Goal: Information Seeking & Learning: Learn about a topic

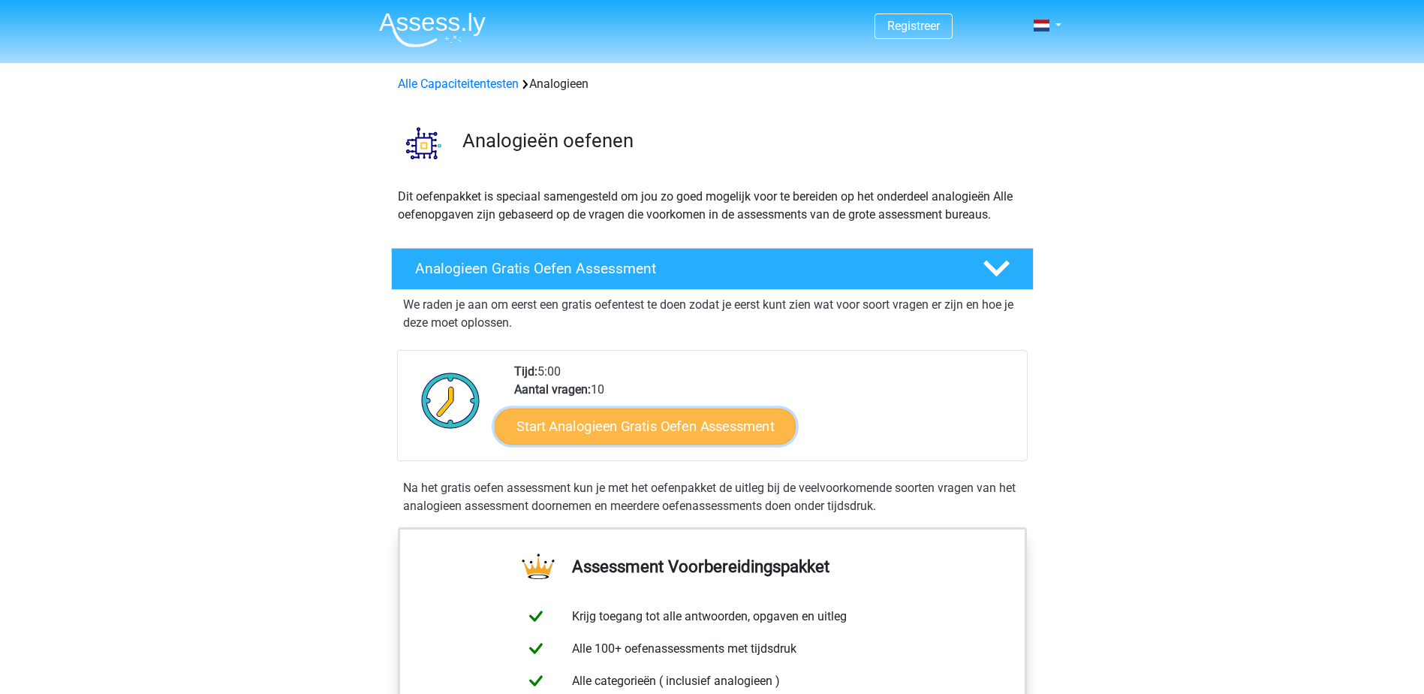
click at [752, 430] on link "Start Analogieen Gratis Oefen Assessment" at bounding box center [645, 426] width 301 height 36
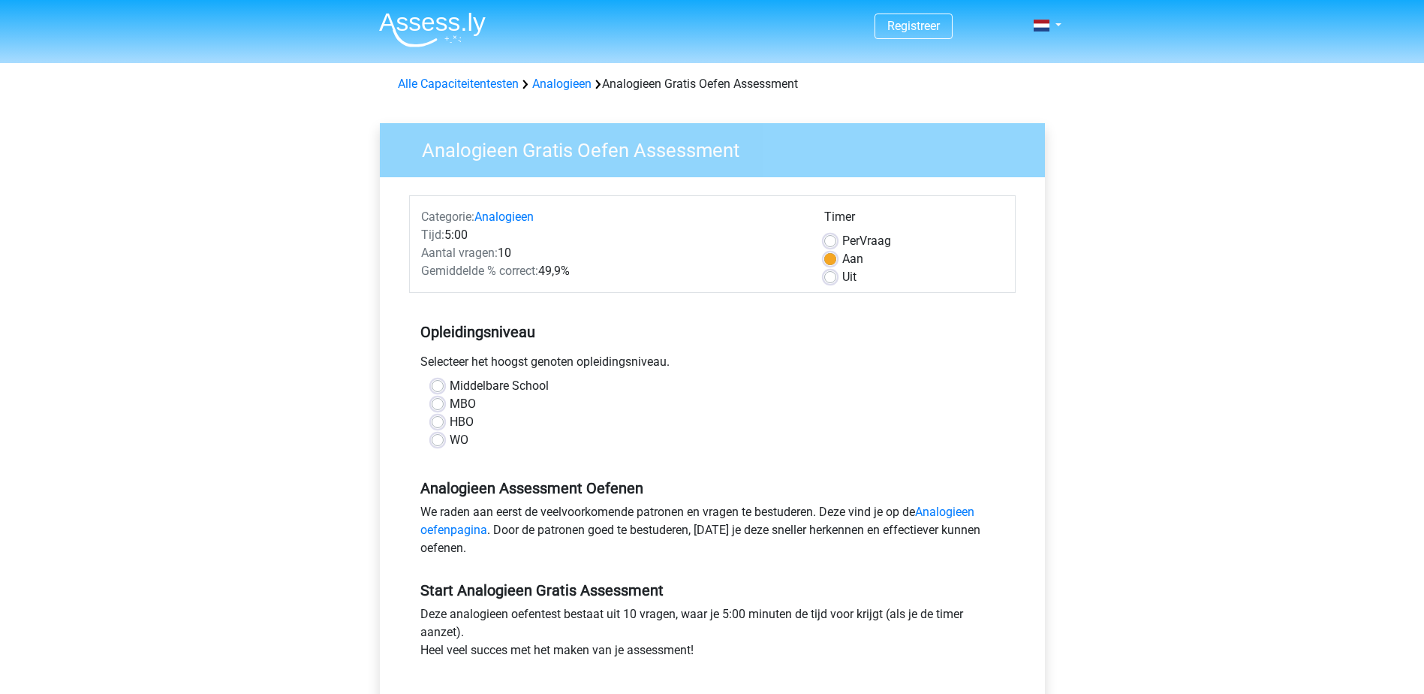
click at [444, 438] on div "WO" at bounding box center [713, 440] width 562 height 18
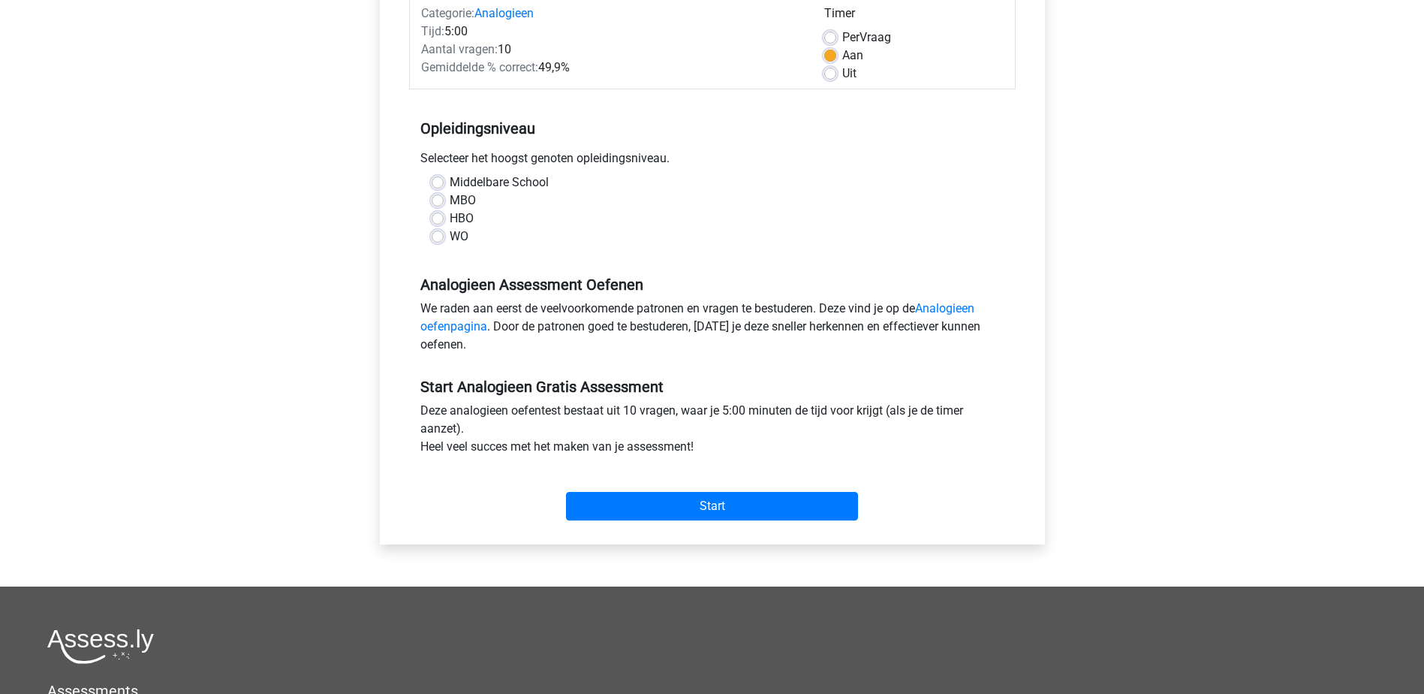
scroll to position [225, 0]
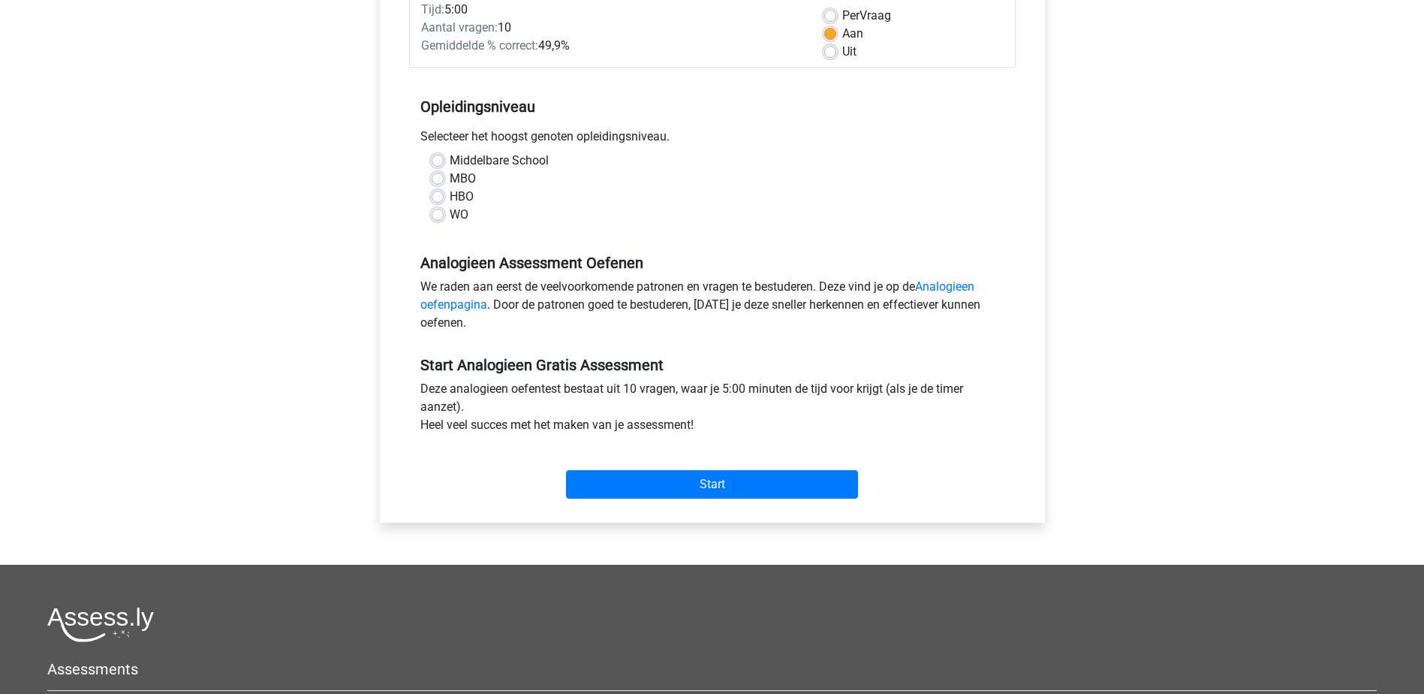
click at [450, 209] on label "WO" at bounding box center [459, 215] width 19 height 18
click at [433, 209] on input "WO" at bounding box center [438, 213] width 12 height 15
radio input "true"
click at [730, 479] on input "Start" at bounding box center [712, 484] width 292 height 29
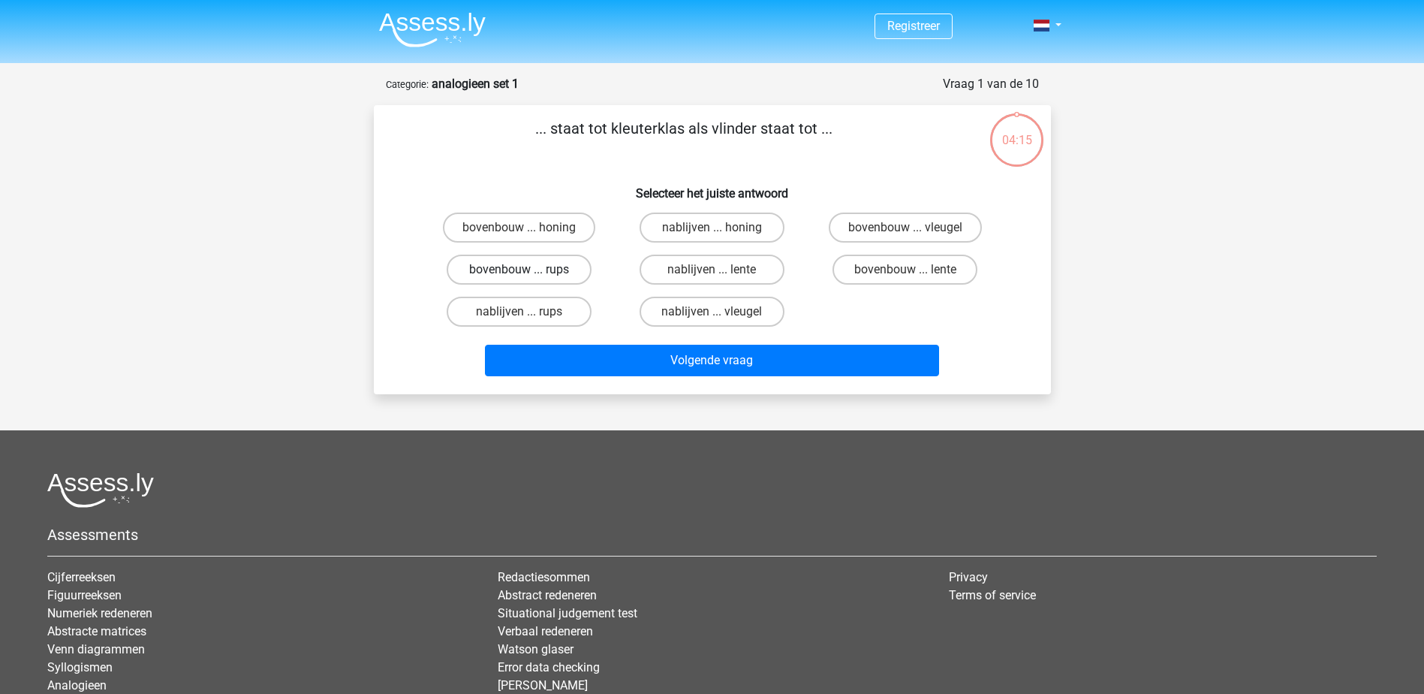
click at [559, 270] on label "bovenbouw ... rups" at bounding box center [519, 269] width 145 height 30
click at [528, 270] on input "bovenbouw ... rups" at bounding box center [524, 274] width 10 height 10
radio input "true"
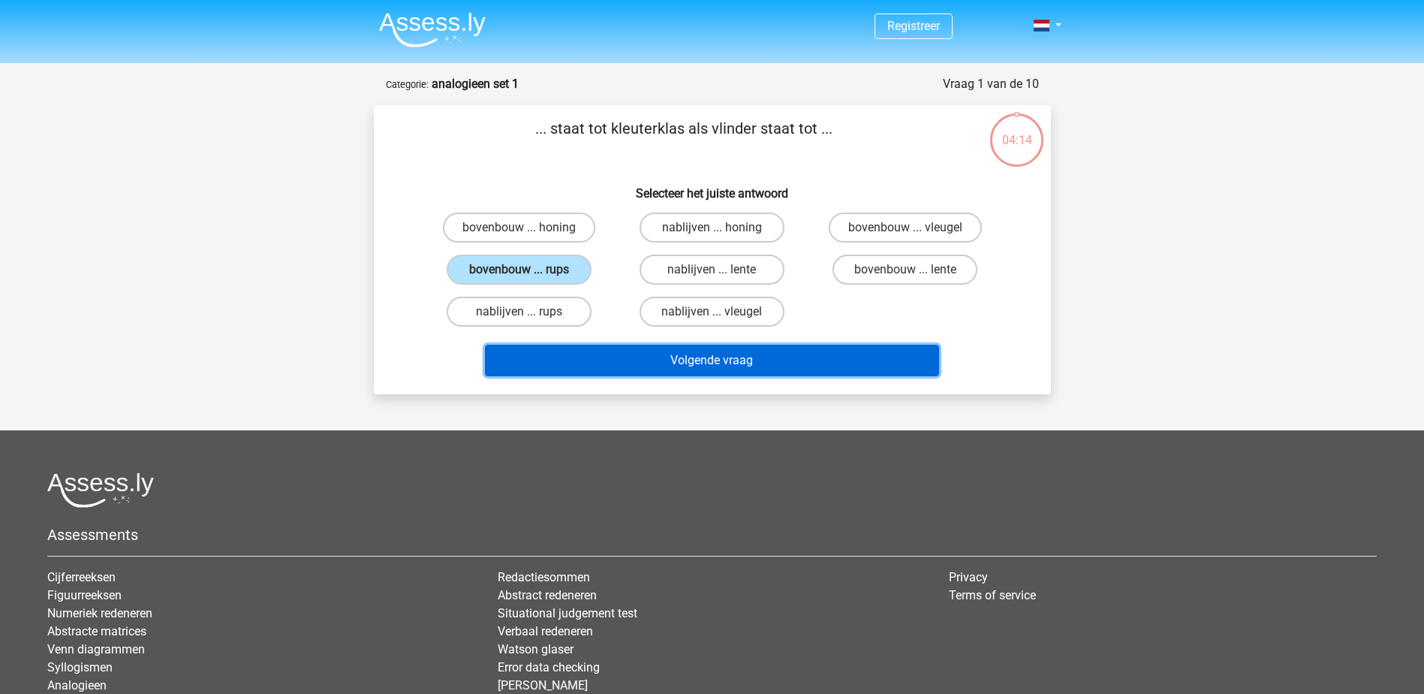
click at [778, 357] on button "Volgende vraag" at bounding box center [712, 361] width 454 height 32
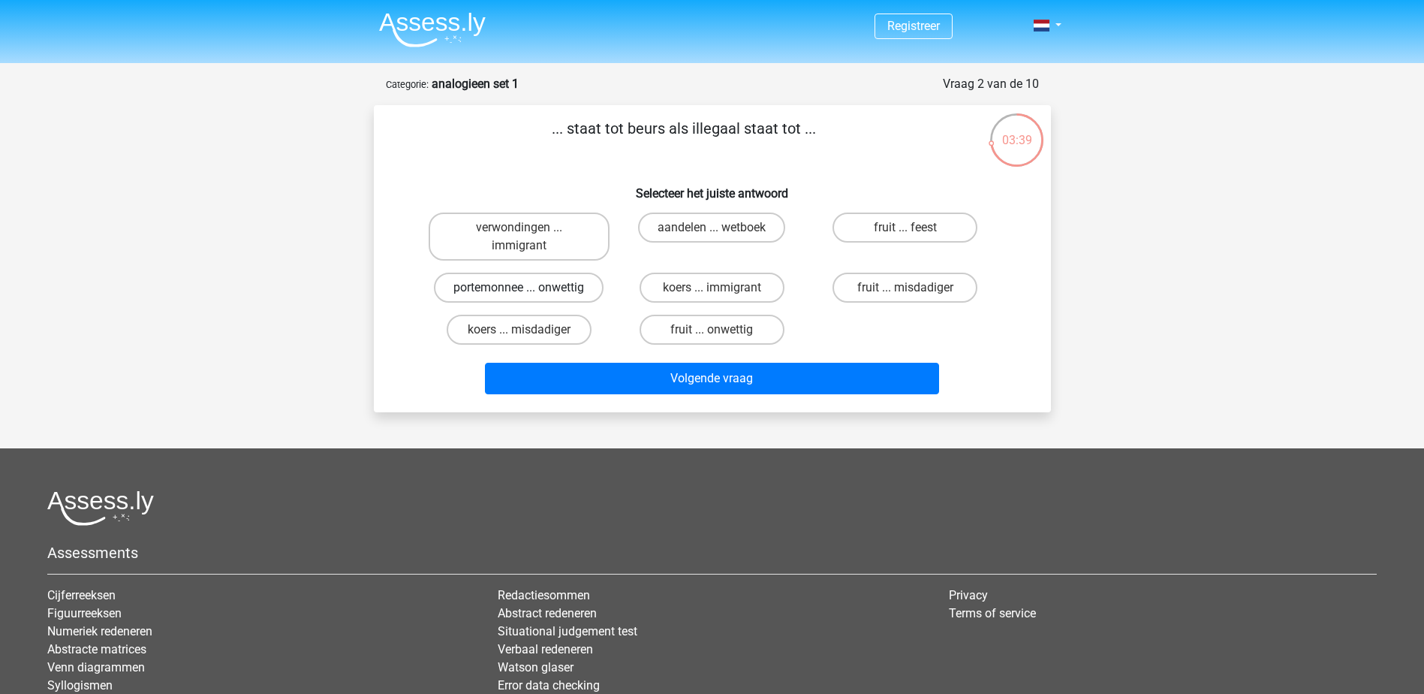
click at [588, 294] on label "portemonnee ... onwettig" at bounding box center [519, 288] width 170 height 30
click at [528, 294] on input "portemonnee ... onwettig" at bounding box center [524, 293] width 10 height 10
radio input "true"
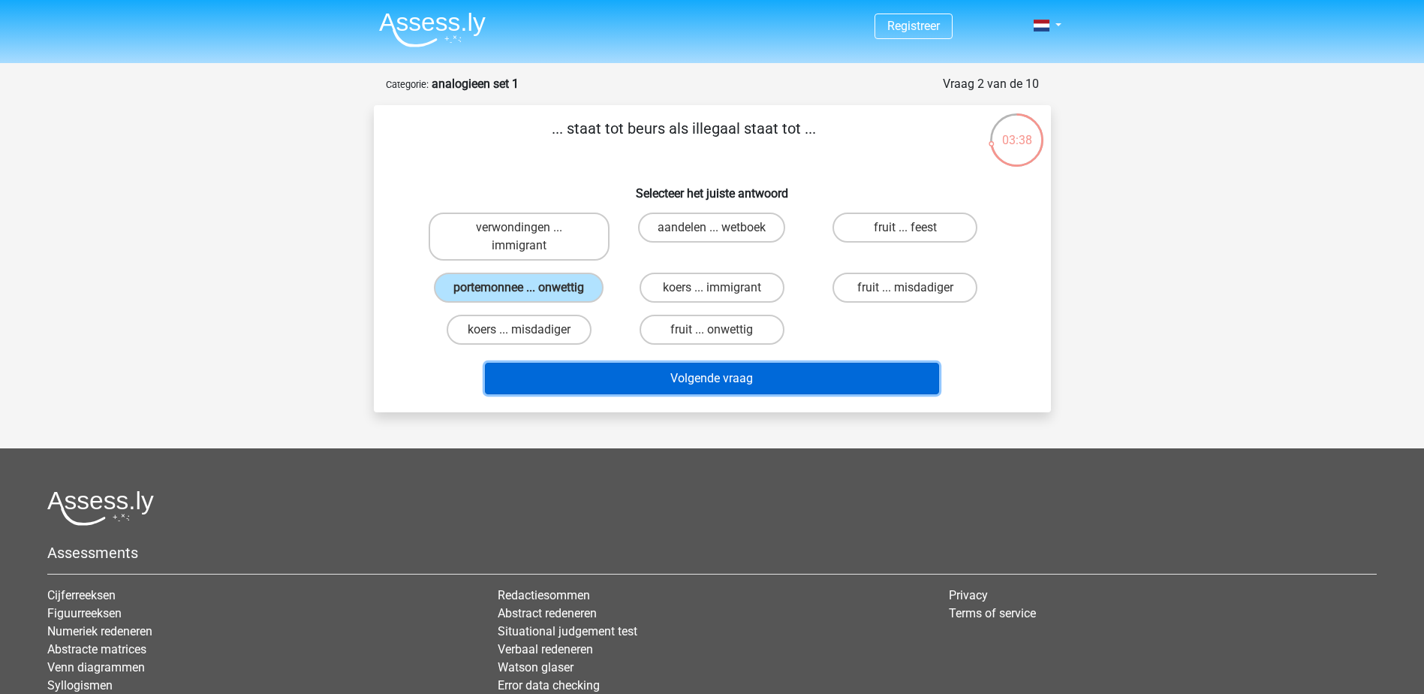
click at [758, 375] on button "Volgende vraag" at bounding box center [712, 379] width 454 height 32
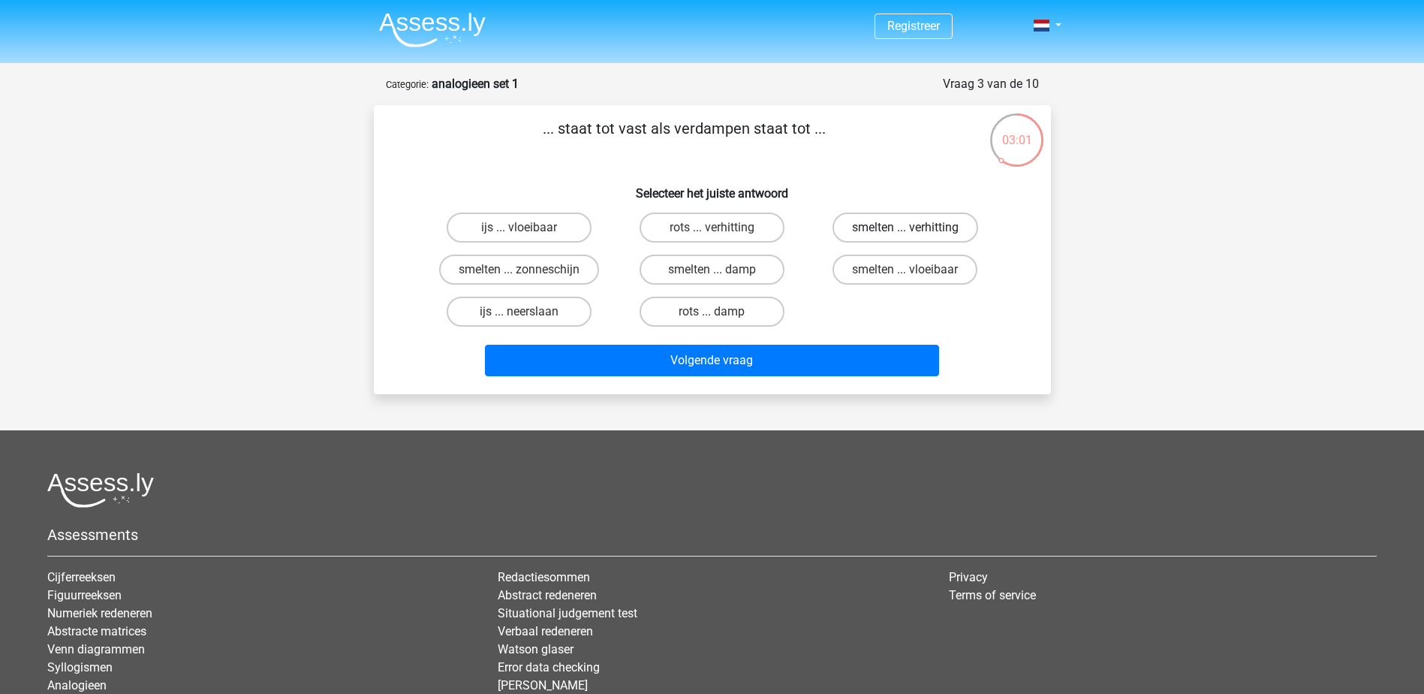
click at [896, 233] on label "smelten ... verhitting" at bounding box center [906, 227] width 146 height 30
click at [905, 233] on input "smelten ... verhitting" at bounding box center [910, 232] width 10 height 10
radio input "true"
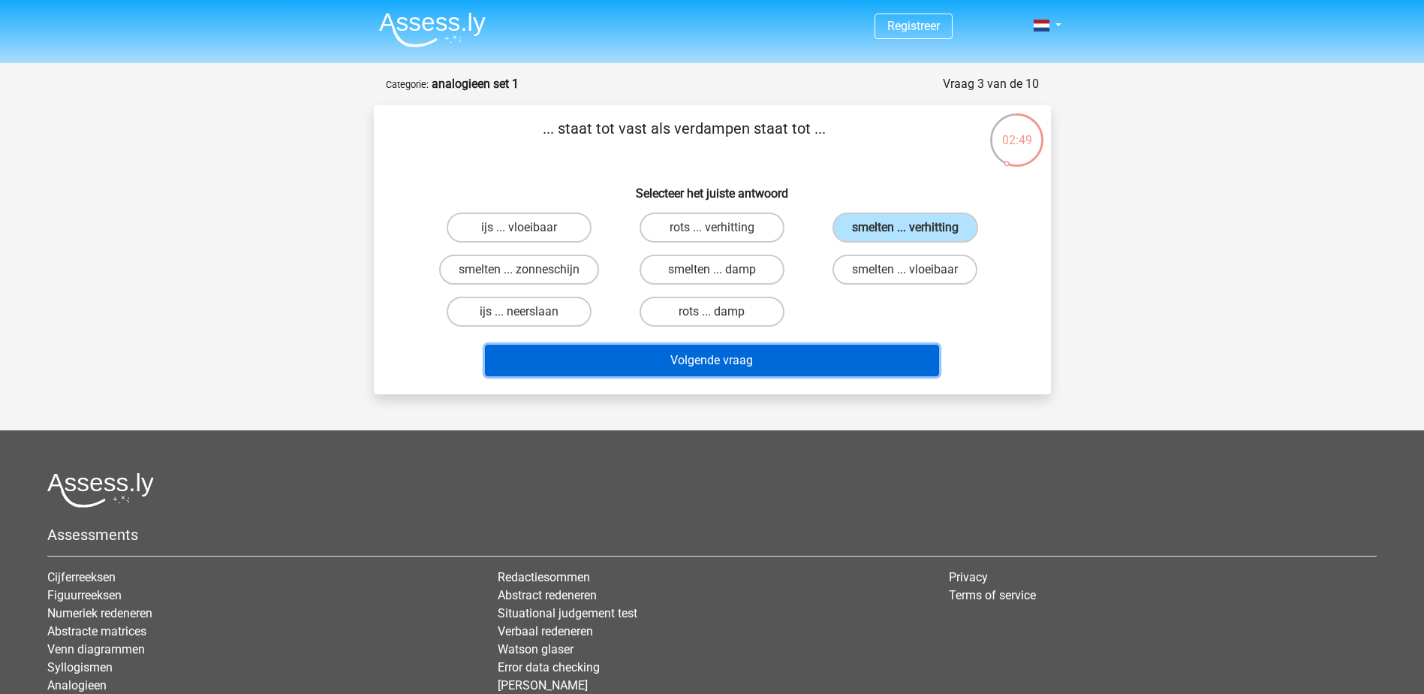
click at [778, 357] on button "Volgende vraag" at bounding box center [712, 361] width 454 height 32
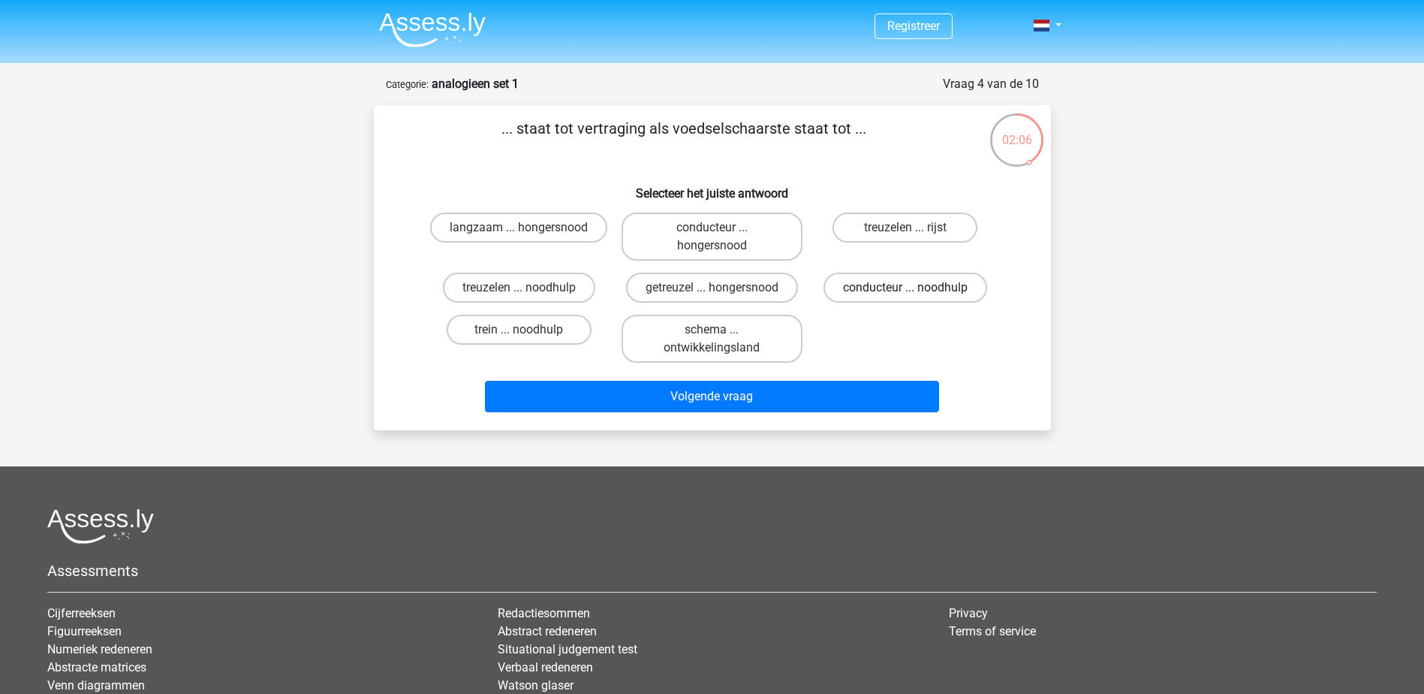
click at [902, 293] on label "conducteur ... noodhulp" at bounding box center [906, 288] width 164 height 30
click at [905, 293] on input "conducteur ... noodhulp" at bounding box center [910, 293] width 10 height 10
radio input "true"
drag, startPoint x: 561, startPoint y: 331, endPoint x: 577, endPoint y: 330, distance: 15.8
click at [561, 330] on label "trein ... noodhulp" at bounding box center [519, 330] width 145 height 30
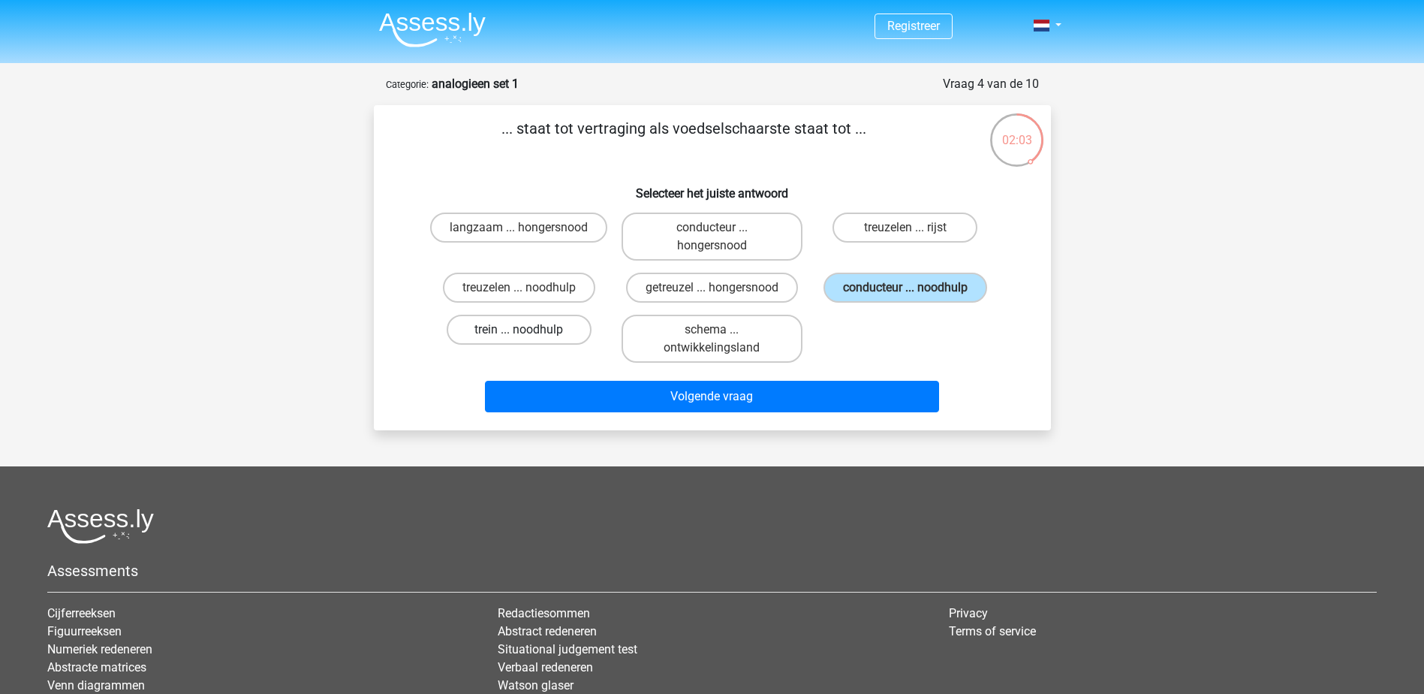
click at [528, 330] on input "trein ... noodhulp" at bounding box center [524, 335] width 10 height 10
radio input "true"
click at [544, 226] on label "langzaam ... hongersnood" at bounding box center [518, 227] width 177 height 30
click at [528, 227] on input "langzaam ... hongersnood" at bounding box center [524, 232] width 10 height 10
radio input "true"
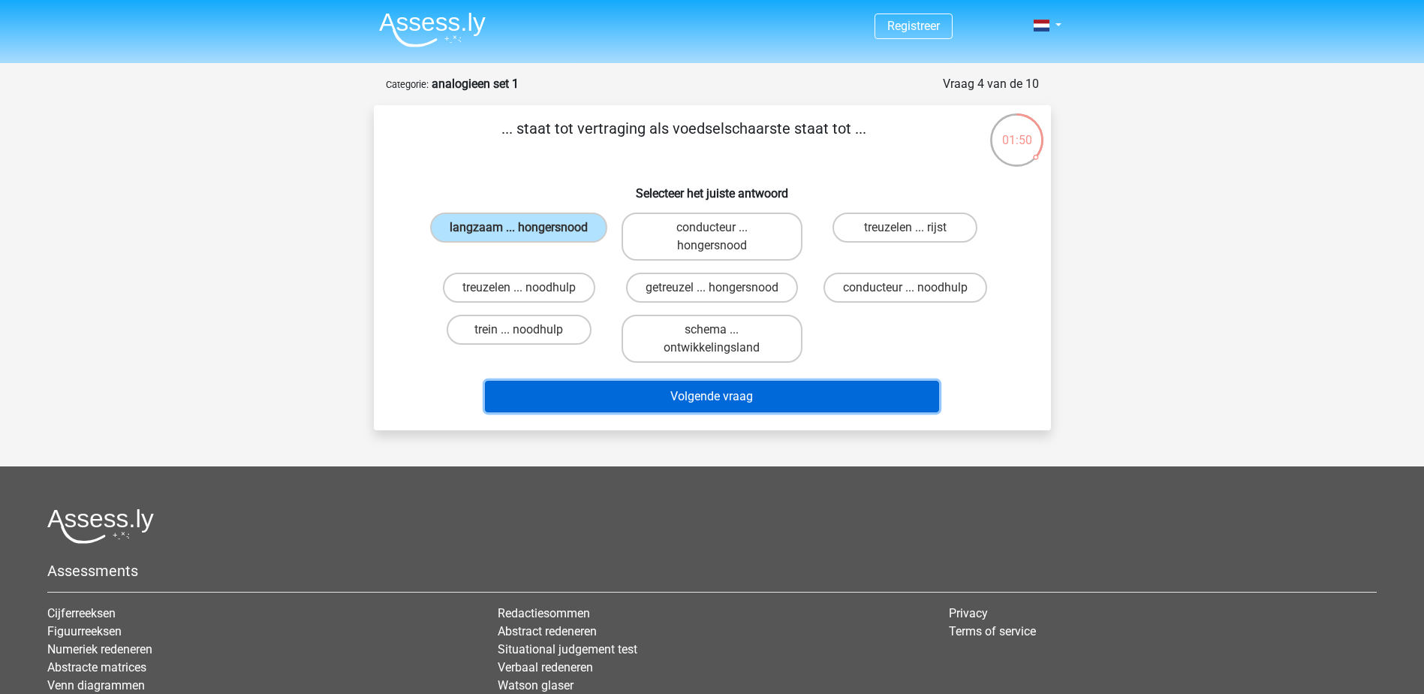
click at [774, 393] on button "Volgende vraag" at bounding box center [712, 397] width 454 height 32
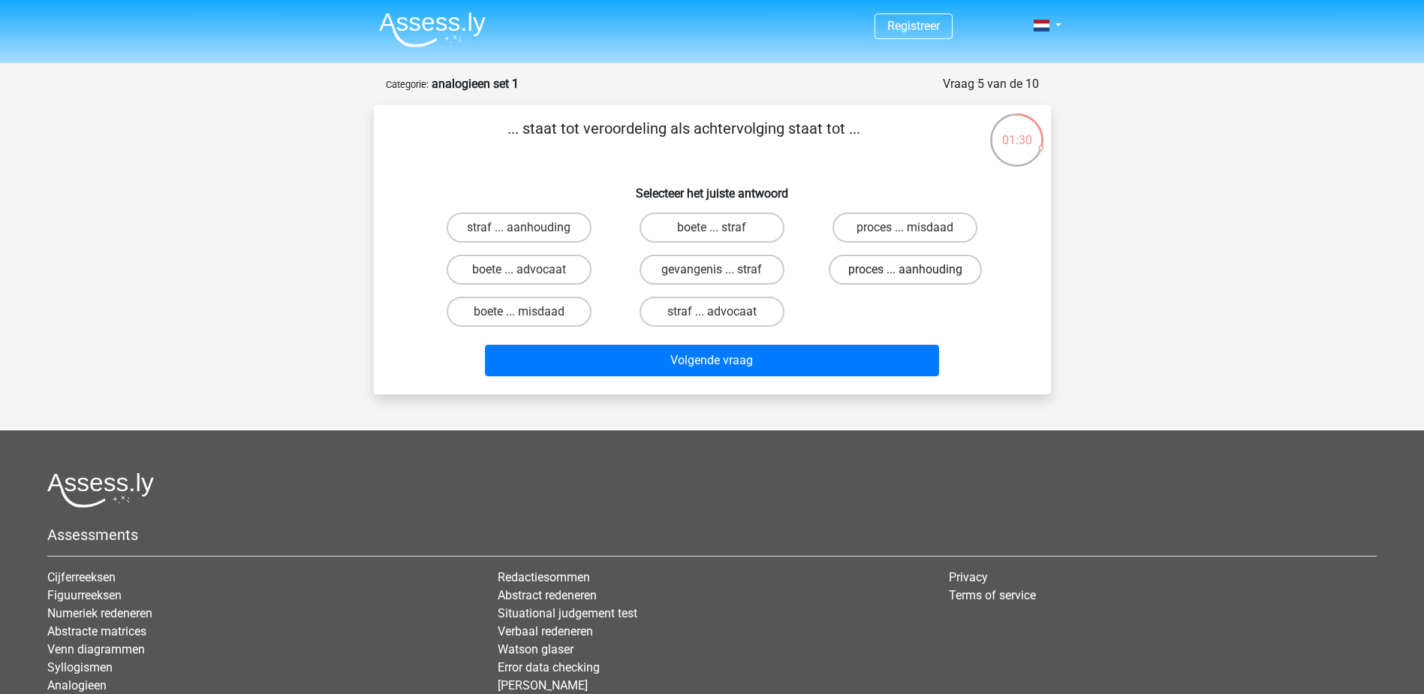
click at [917, 265] on label "proces ... aanhouding" at bounding box center [905, 269] width 153 height 30
click at [915, 269] on input "proces ... aanhouding" at bounding box center [910, 274] width 10 height 10
radio input "true"
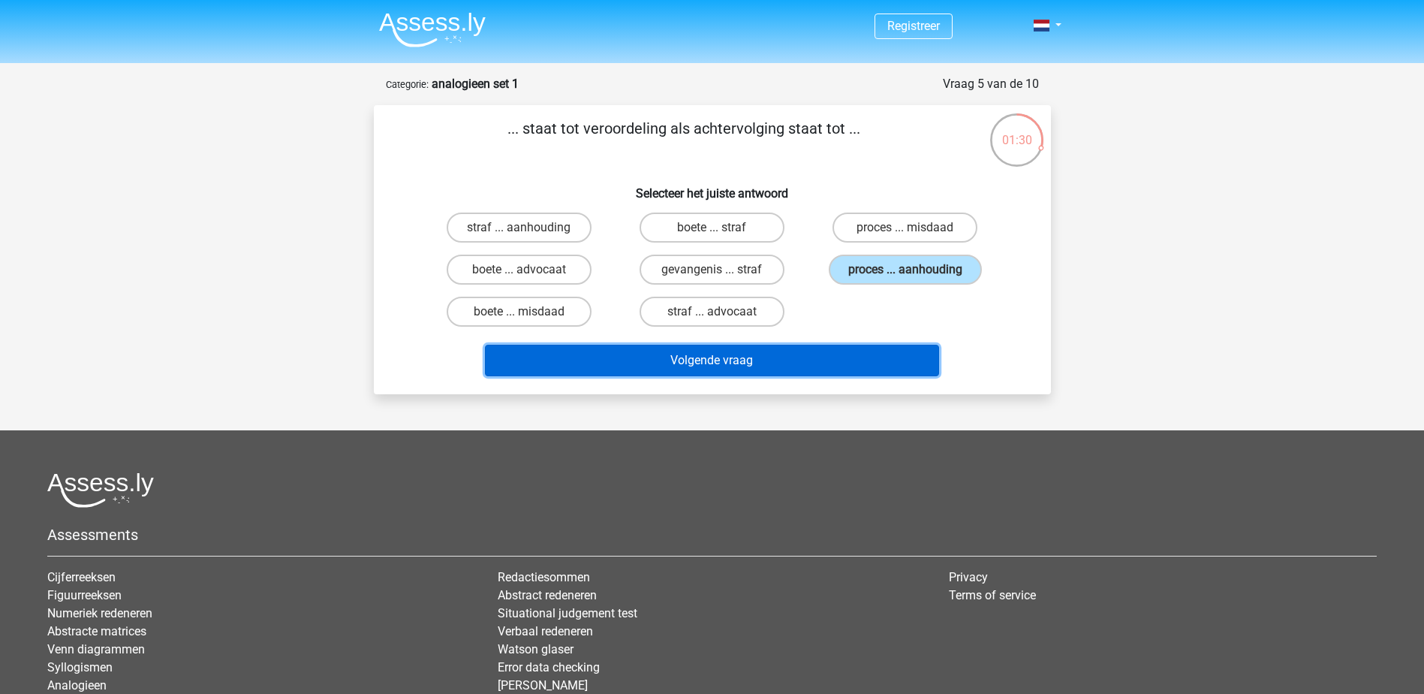
click at [751, 353] on button "Volgende vraag" at bounding box center [712, 361] width 454 height 32
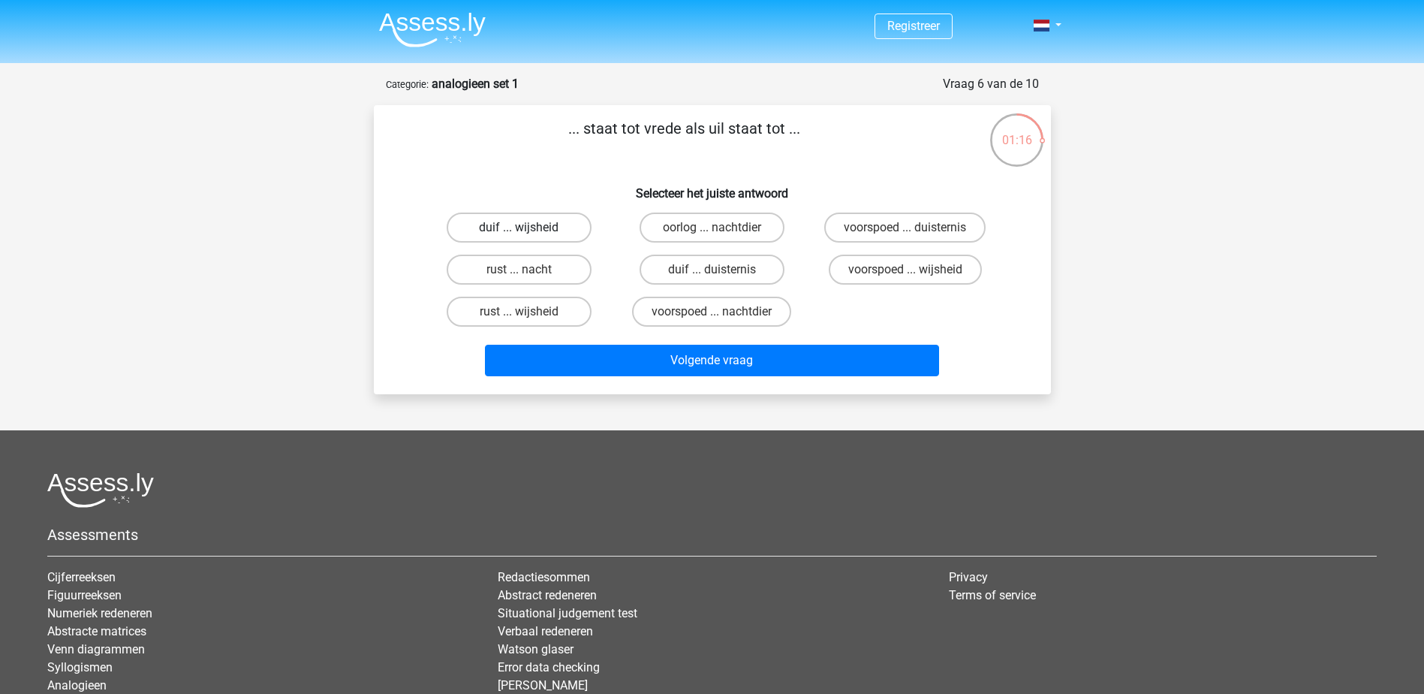
click at [565, 229] on label "duif ... wijsheid" at bounding box center [519, 227] width 145 height 30
click at [528, 229] on input "duif ... wijsheid" at bounding box center [524, 232] width 10 height 10
radio input "true"
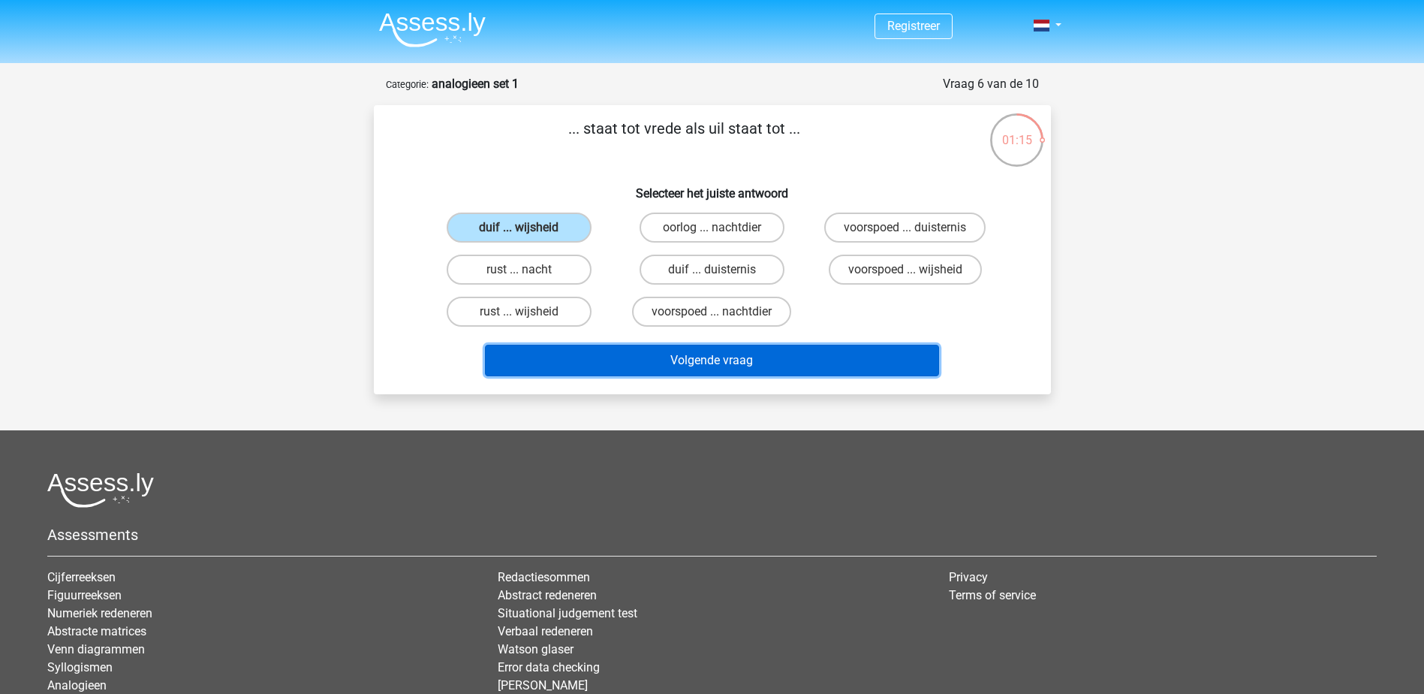
click at [799, 363] on button "Volgende vraag" at bounding box center [712, 361] width 454 height 32
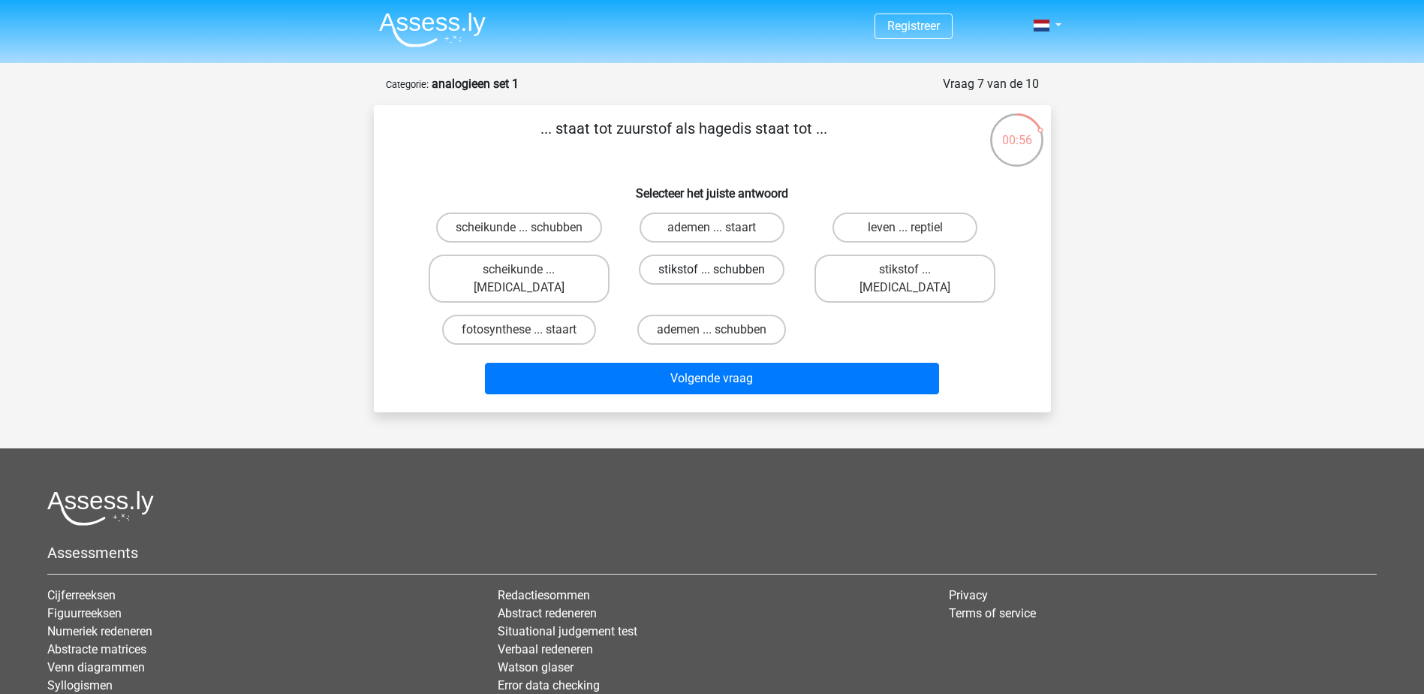
click at [698, 272] on label "stikstof ... schubben" at bounding box center [712, 269] width 146 height 30
click at [712, 272] on input "stikstof ... schubben" at bounding box center [717, 274] width 10 height 10
radio input "true"
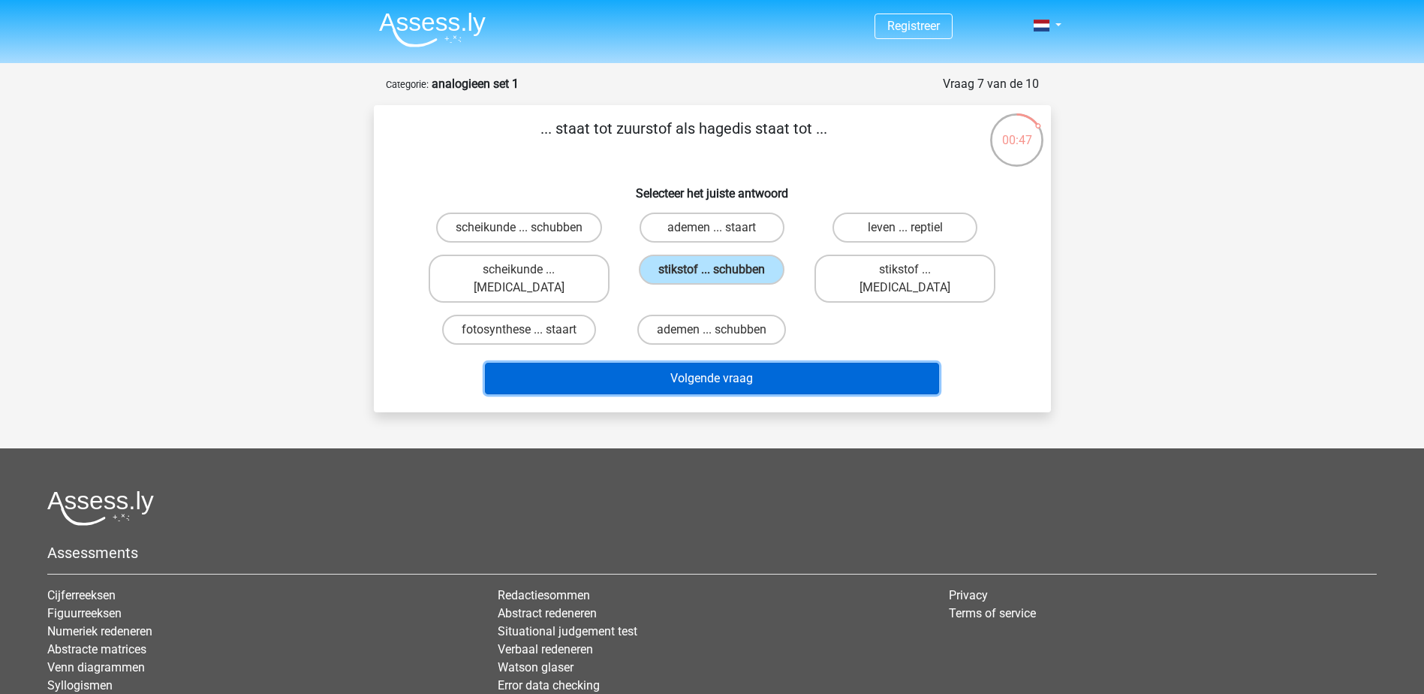
click at [815, 363] on button "Volgende vraag" at bounding box center [712, 379] width 454 height 32
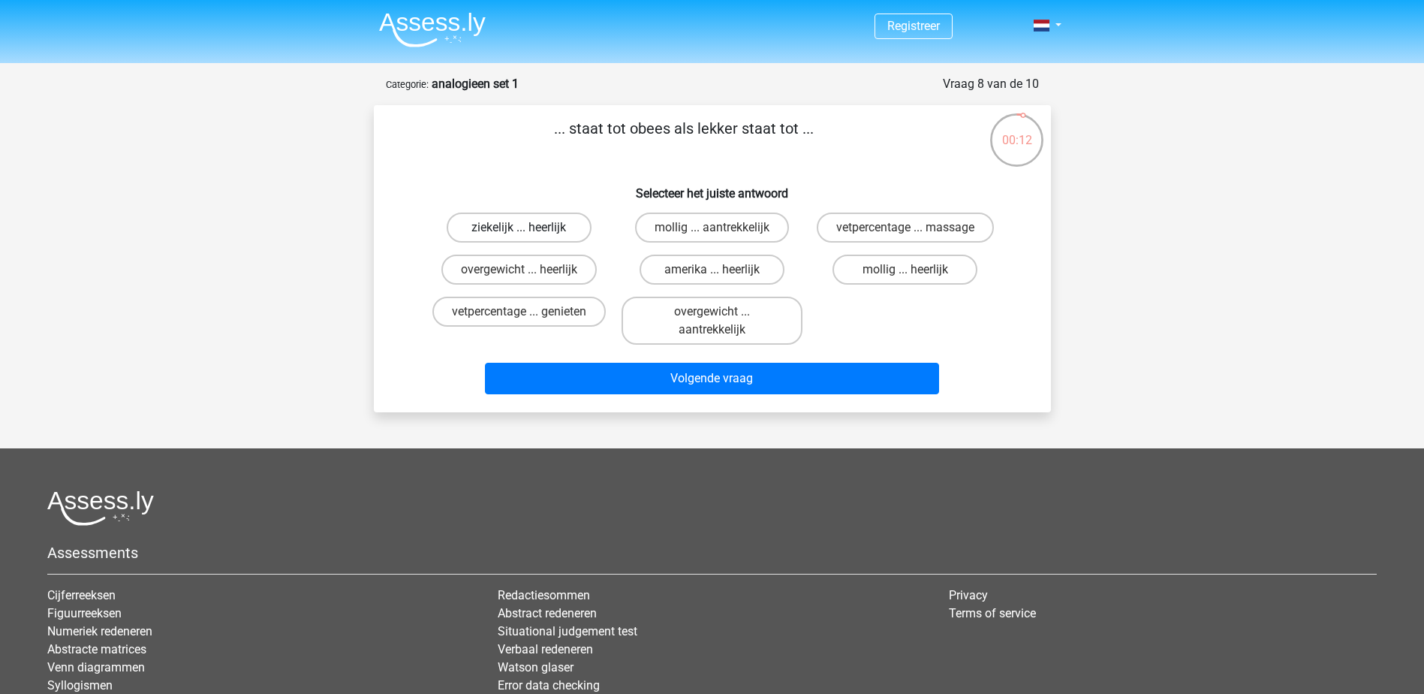
click at [570, 232] on label "ziekelijk ... heerlijk" at bounding box center [519, 227] width 145 height 30
click at [528, 232] on input "ziekelijk ... heerlijk" at bounding box center [524, 232] width 10 height 10
radio input "true"
click at [532, 275] on label "overgewicht ... heerlijk" at bounding box center [518, 269] width 155 height 30
click at [528, 275] on input "overgewicht ... heerlijk" at bounding box center [524, 274] width 10 height 10
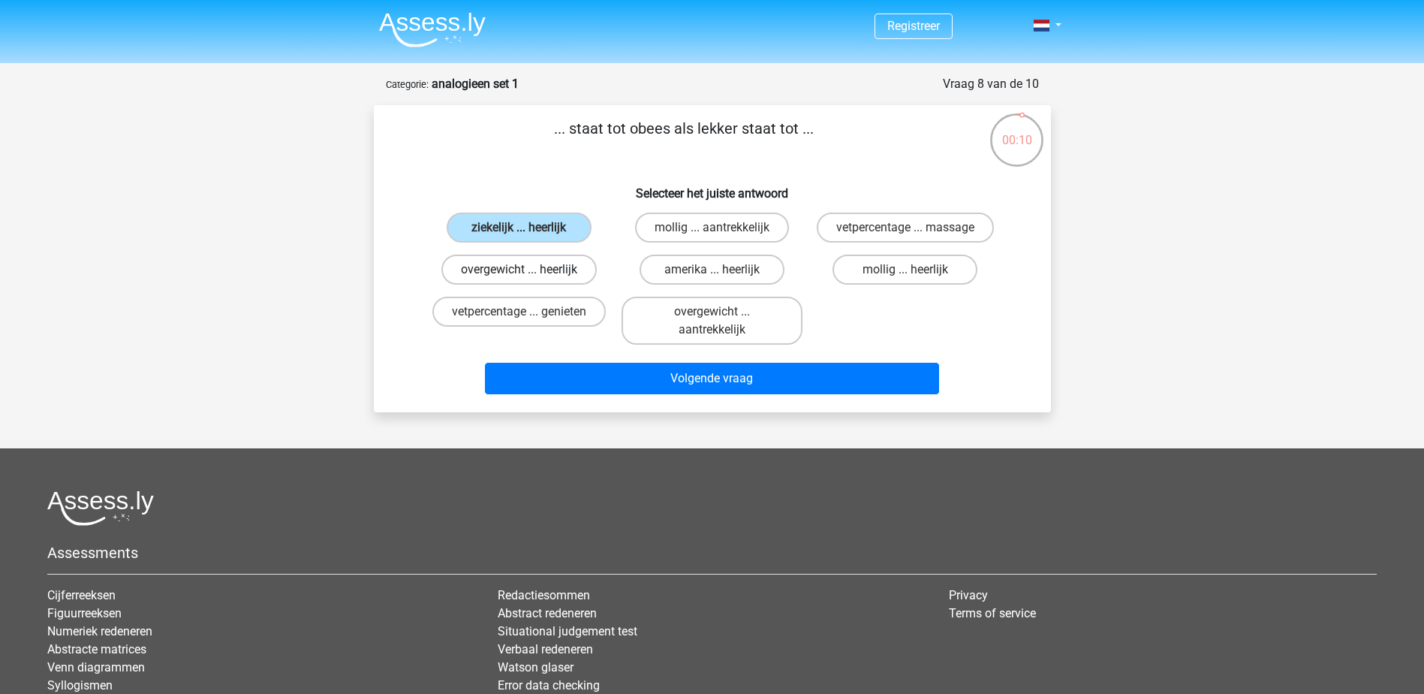
radio input "true"
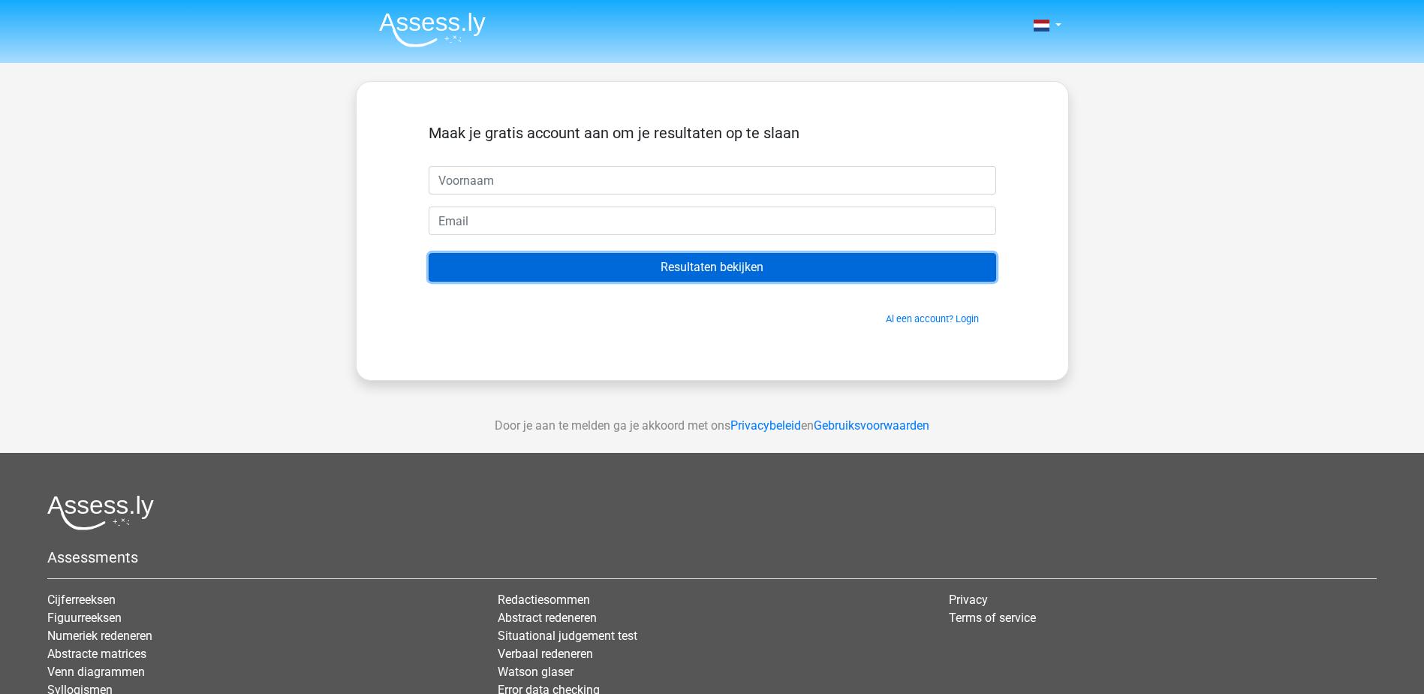
click at [757, 273] on input "Resultaten bekijken" at bounding box center [713, 267] width 568 height 29
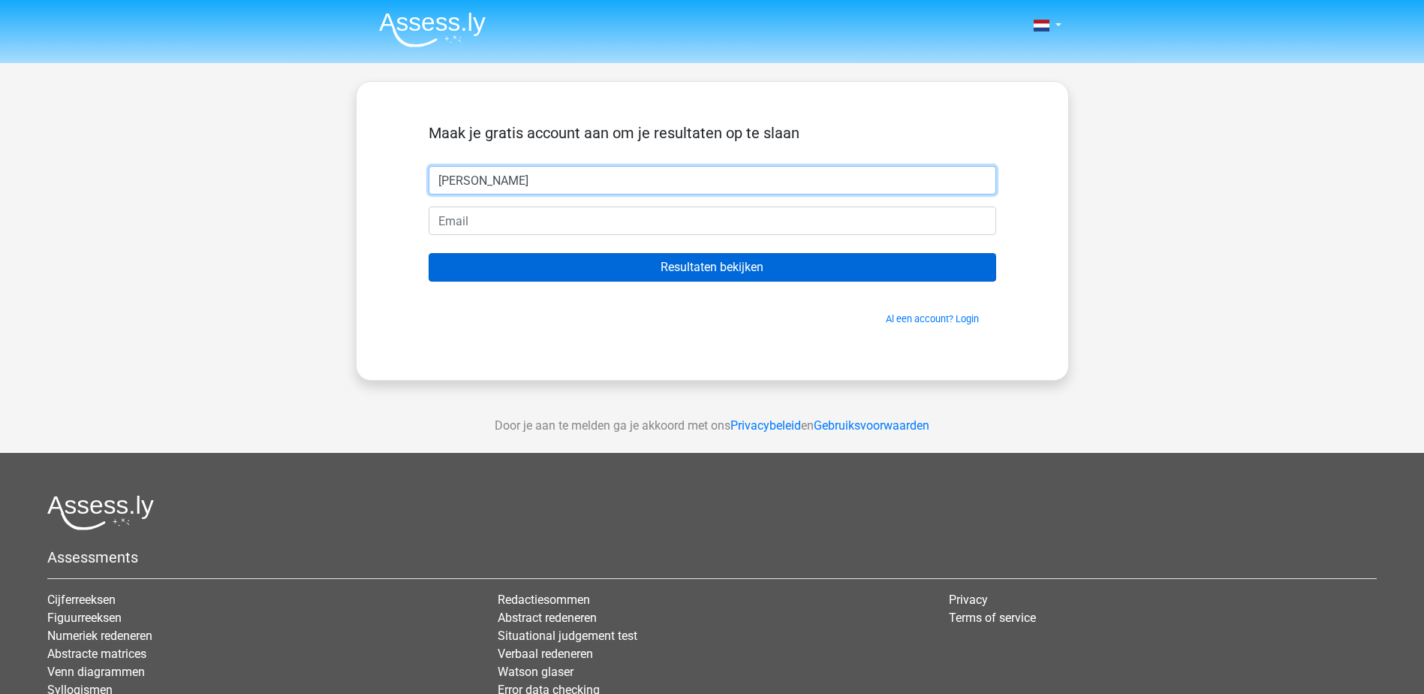
type input "[PERSON_NAME]"
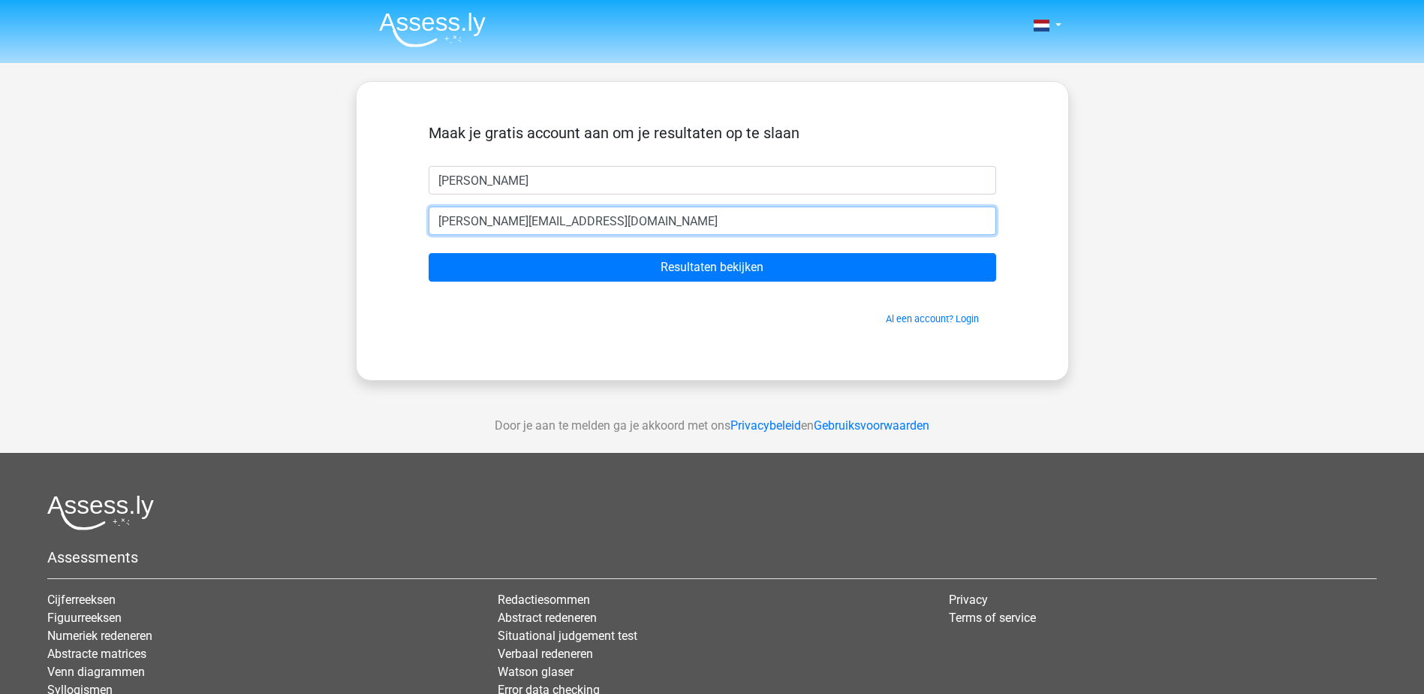
type input "mansur.sadeghi@gmail.com"
click at [588, 248] on form "Maak je gratis account aan om je resultaten op te slaan mansur mansur.sadeghi@g…" at bounding box center [713, 225] width 568 height 202
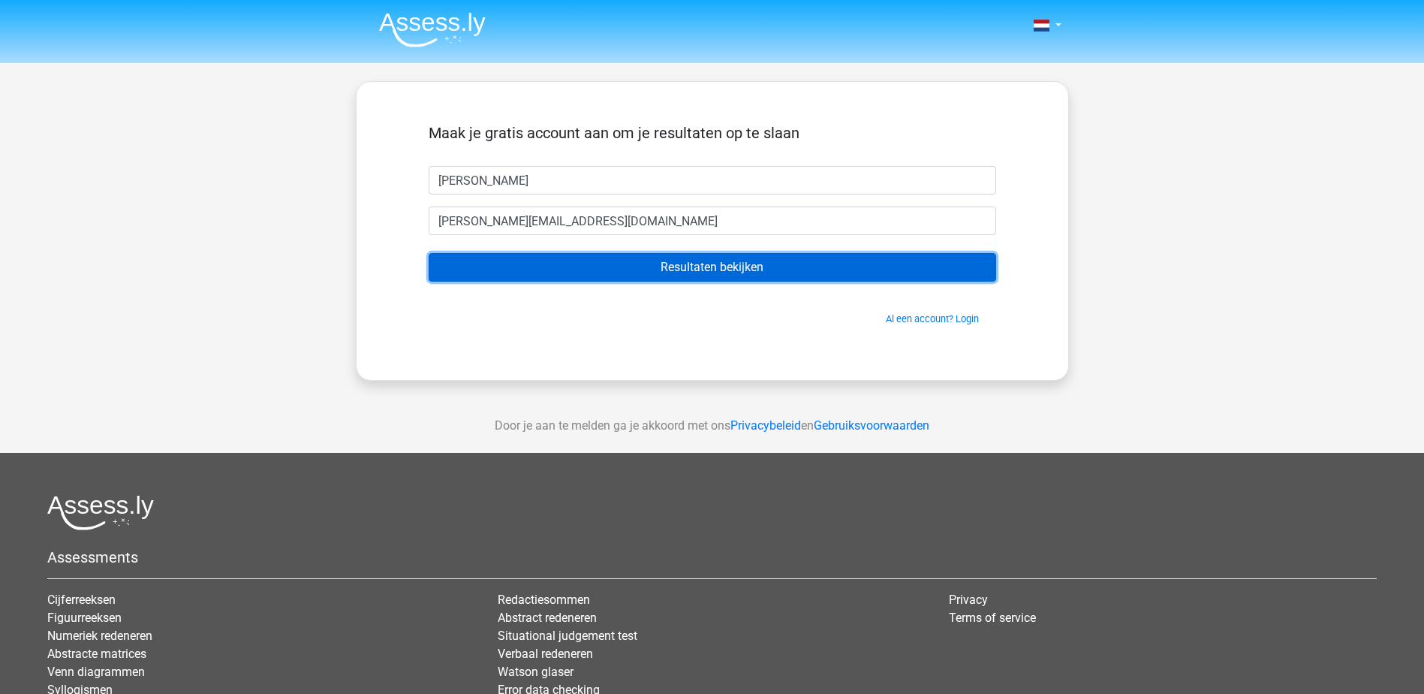
click at [662, 274] on input "Resultaten bekijken" at bounding box center [713, 267] width 568 height 29
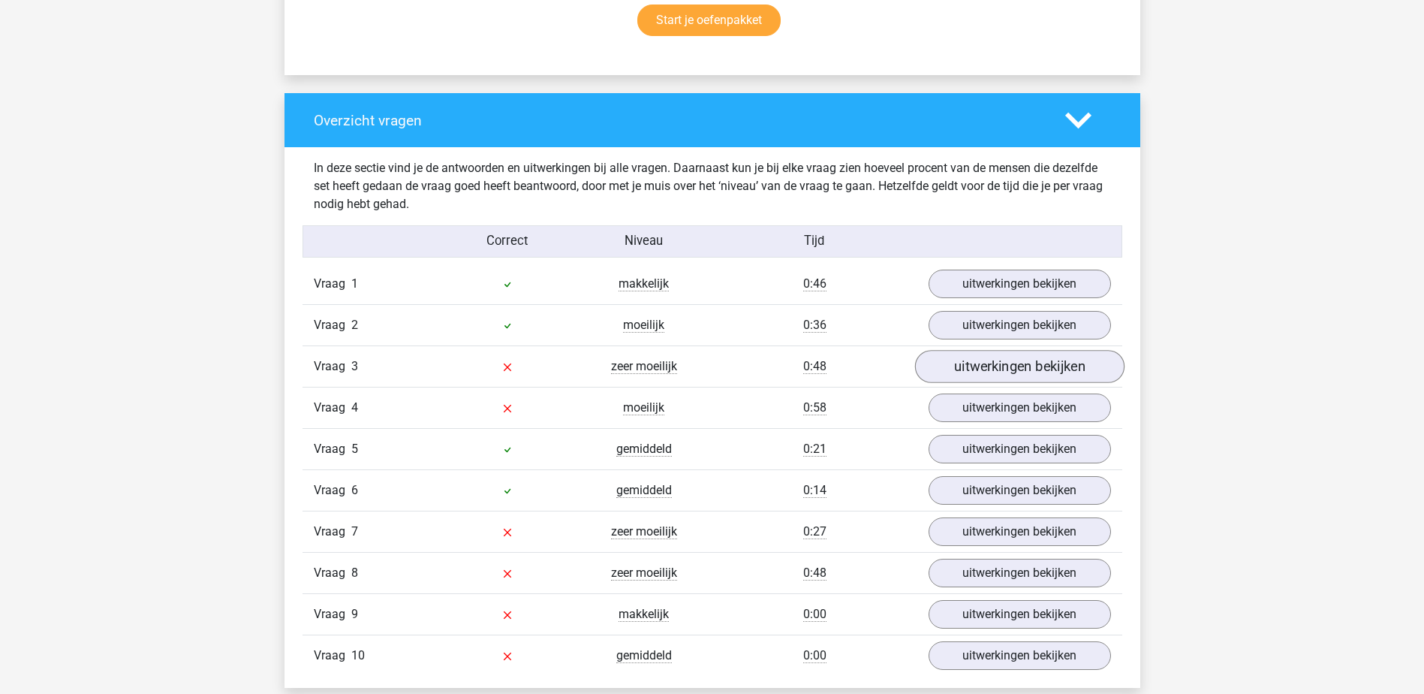
scroll to position [1126, 0]
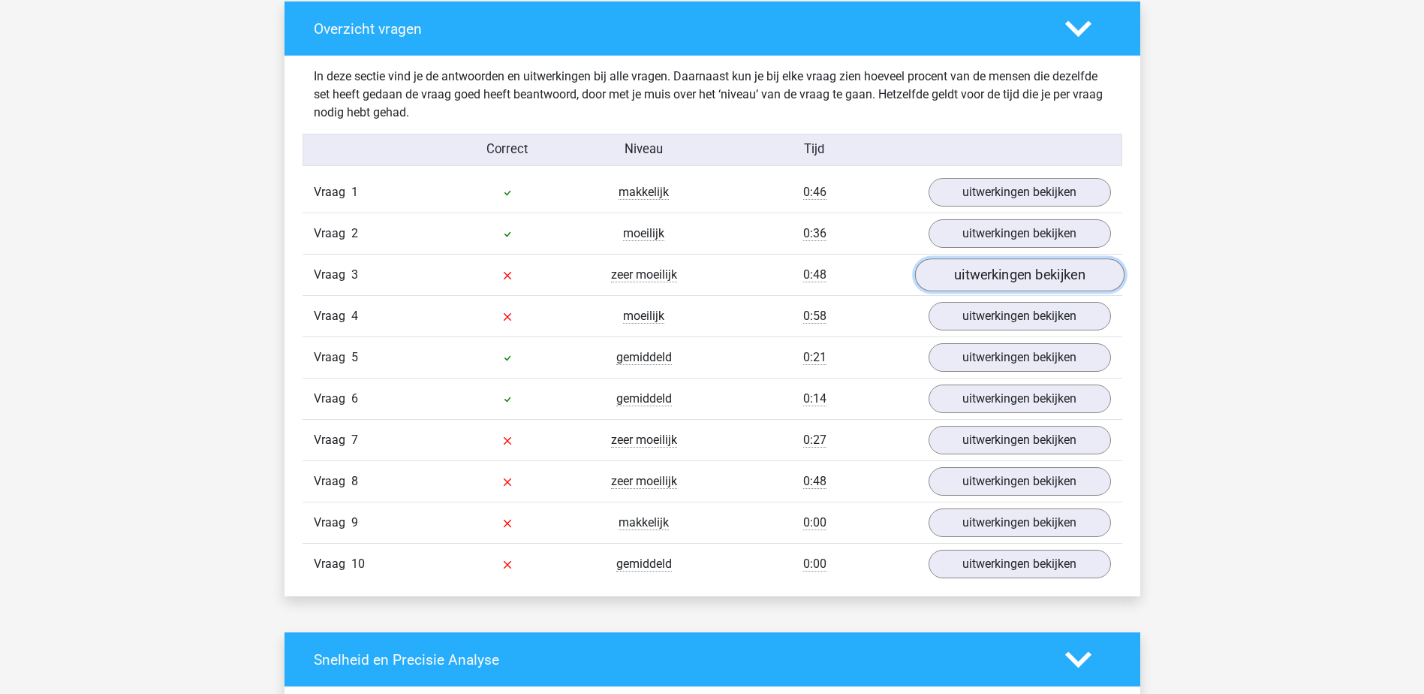
click at [948, 276] on link "uitwerkingen bekijken" at bounding box center [1018, 275] width 209 height 33
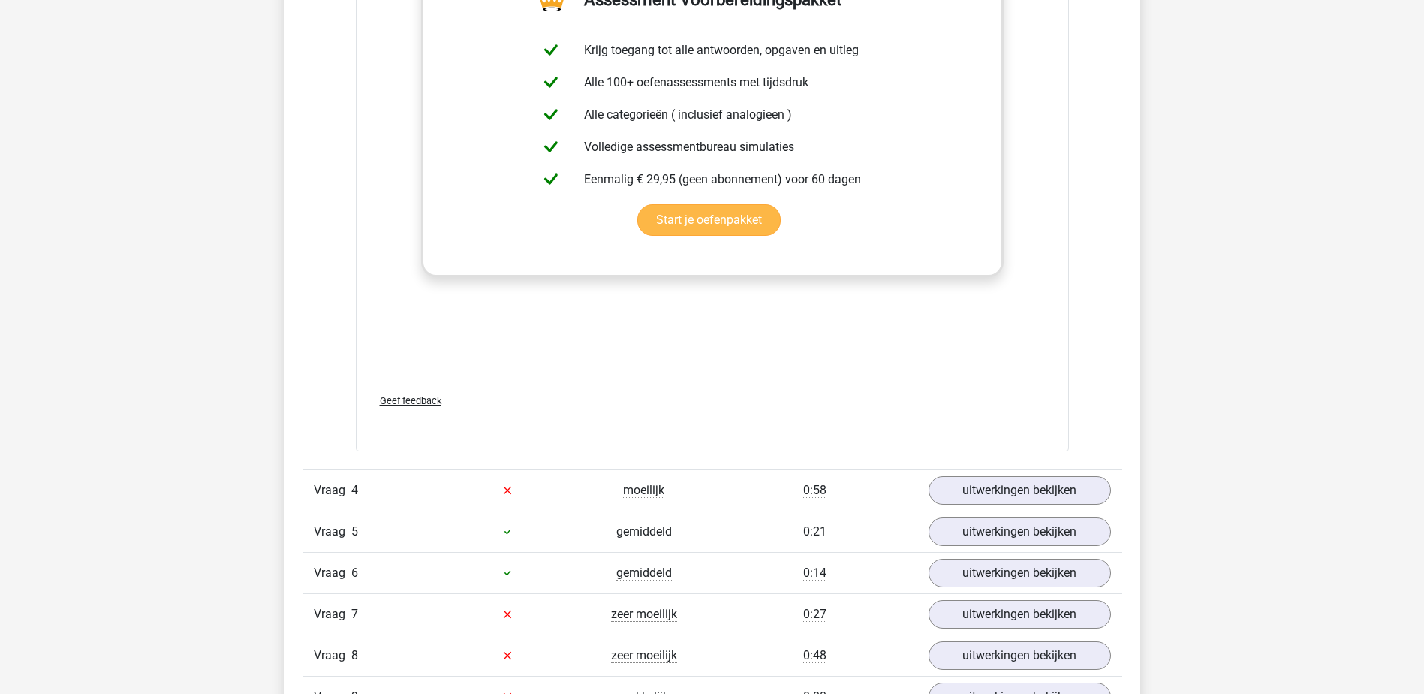
scroll to position [1877, 0]
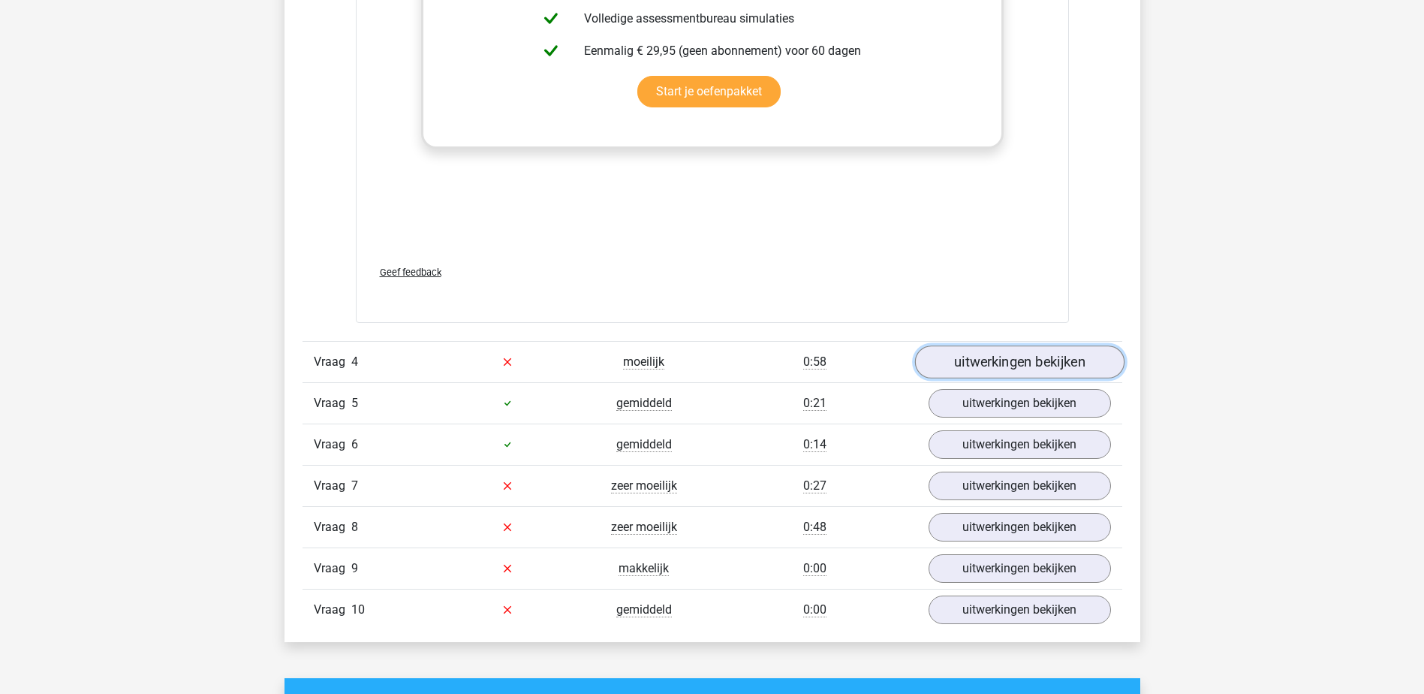
click at [998, 365] on link "uitwerkingen bekijken" at bounding box center [1018, 361] width 209 height 33
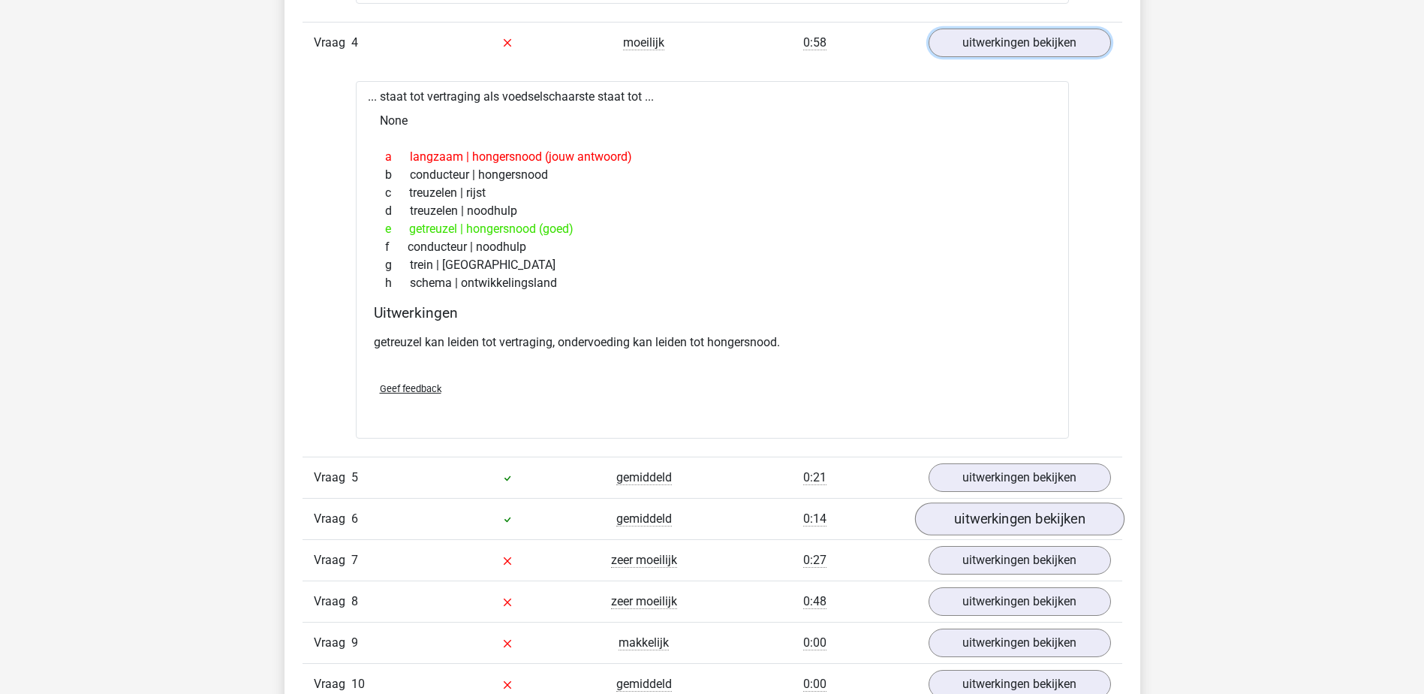
scroll to position [2327, 0]
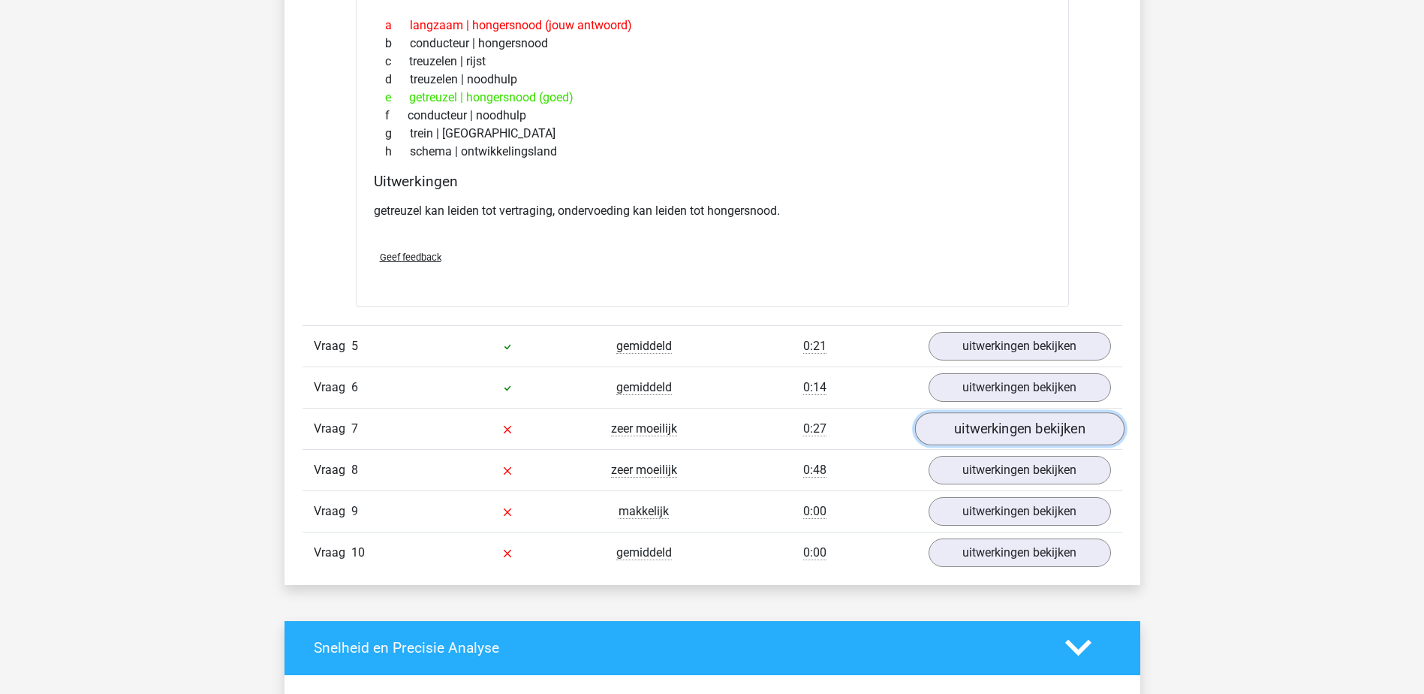
click at [1031, 433] on link "uitwerkingen bekijken" at bounding box center [1018, 428] width 209 height 33
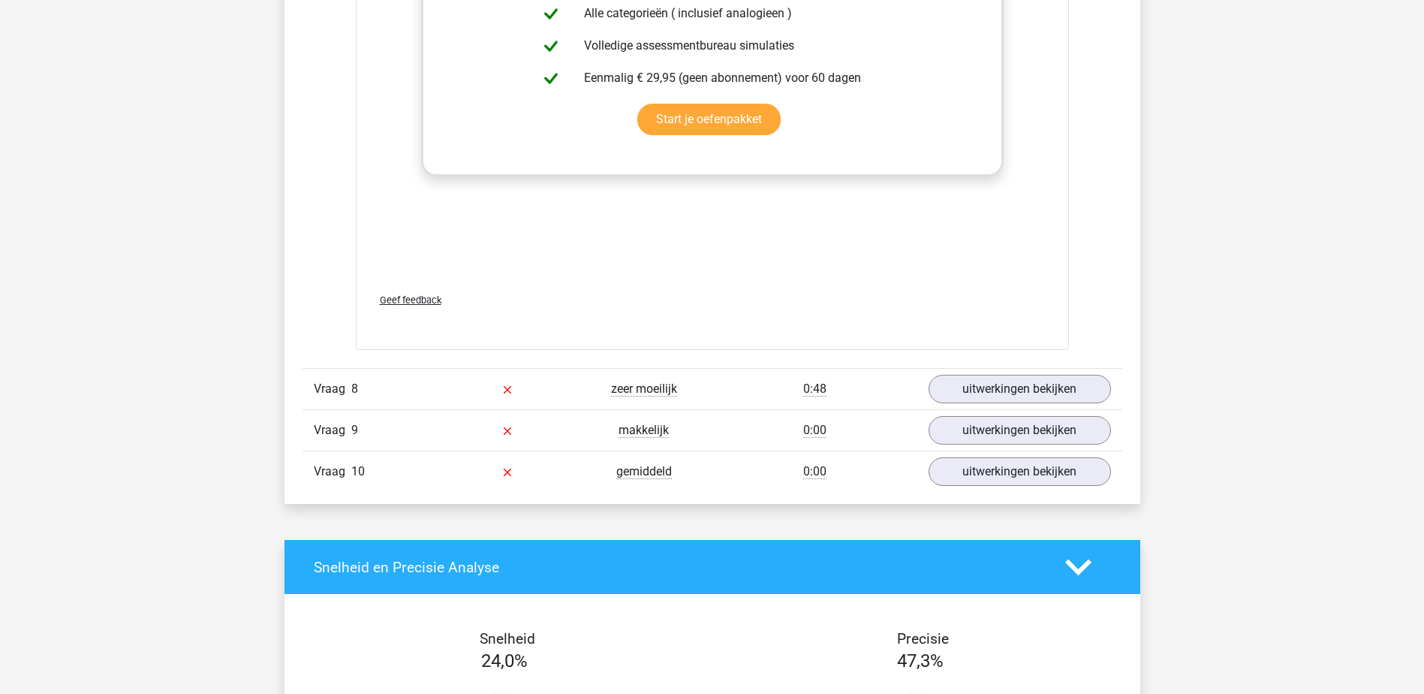
scroll to position [3303, 0]
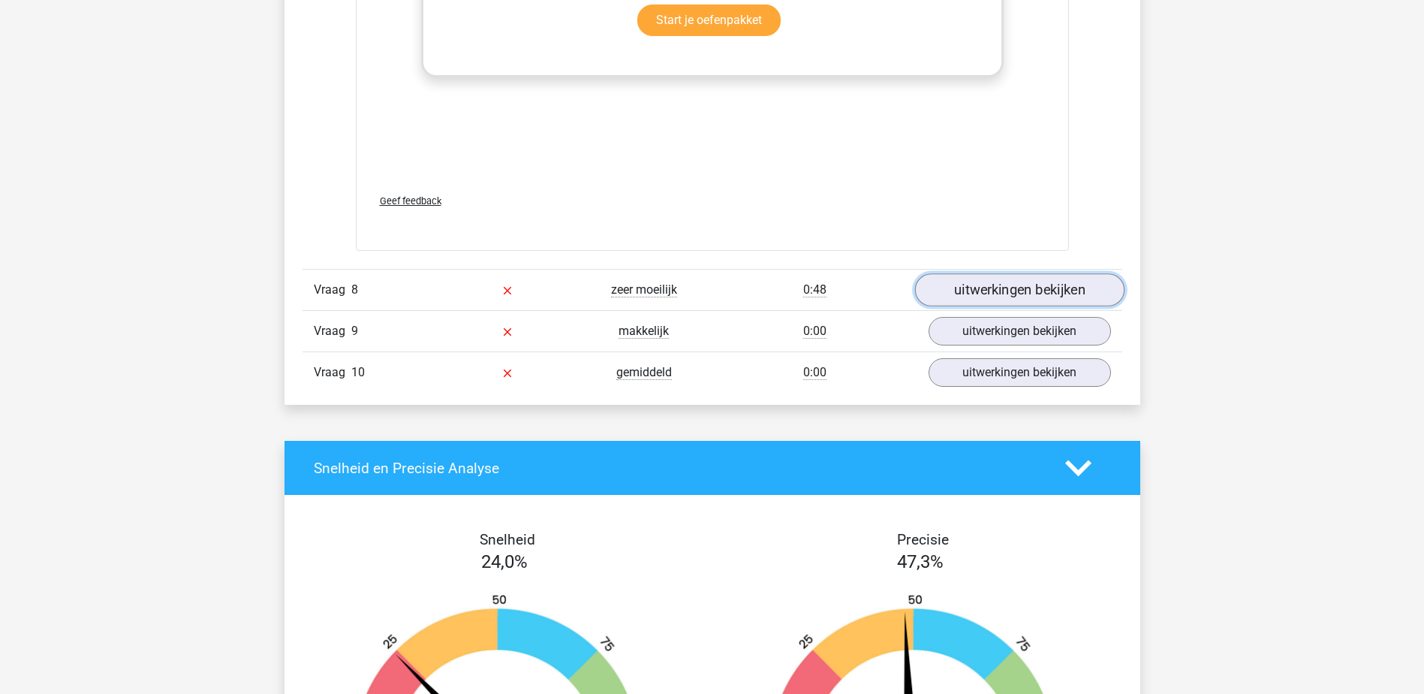
click at [965, 286] on link "uitwerkingen bekijken" at bounding box center [1018, 289] width 209 height 33
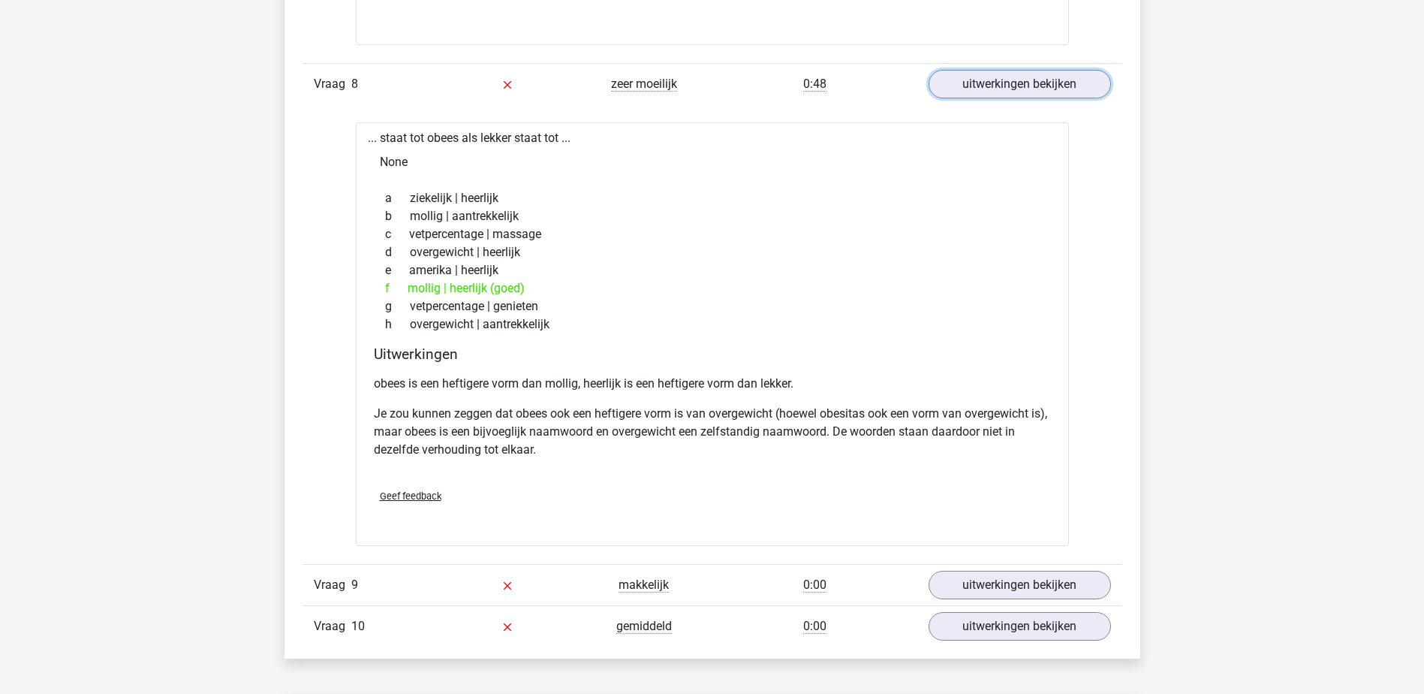
scroll to position [3678, 0]
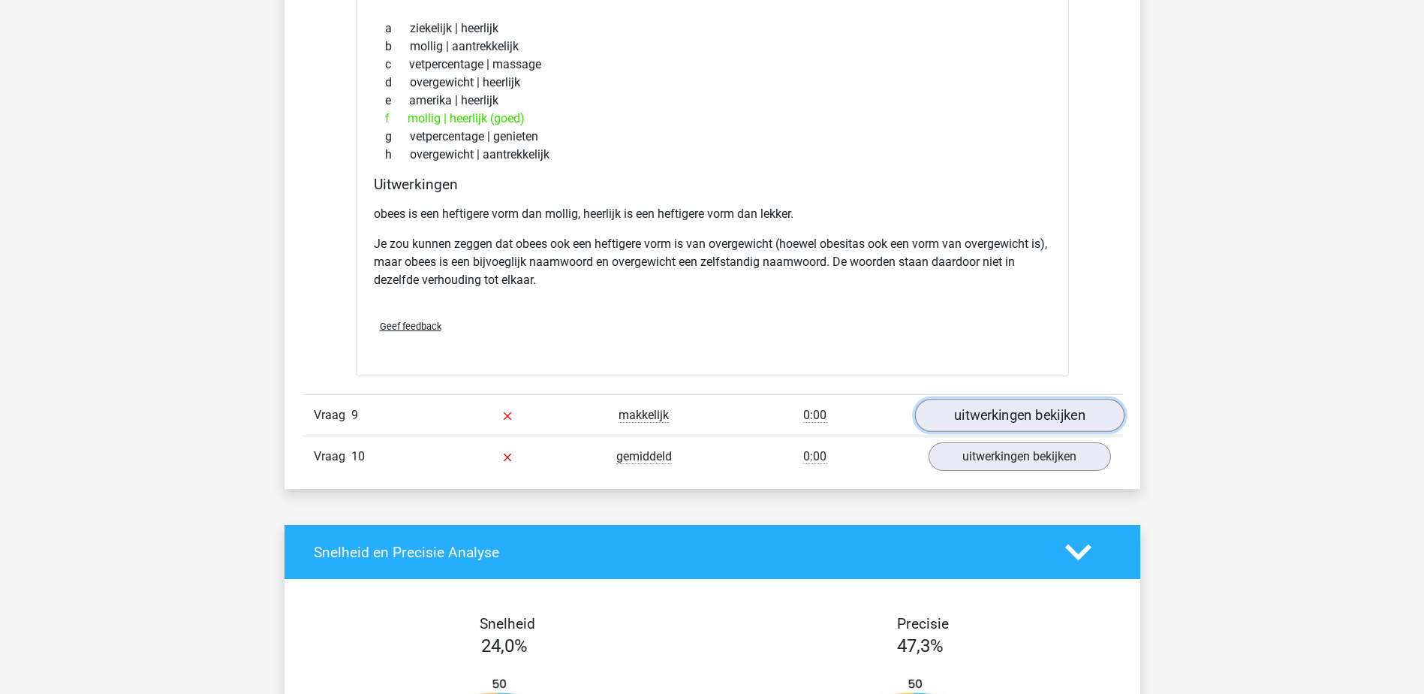
click at [959, 414] on link "uitwerkingen bekijken" at bounding box center [1018, 415] width 209 height 33
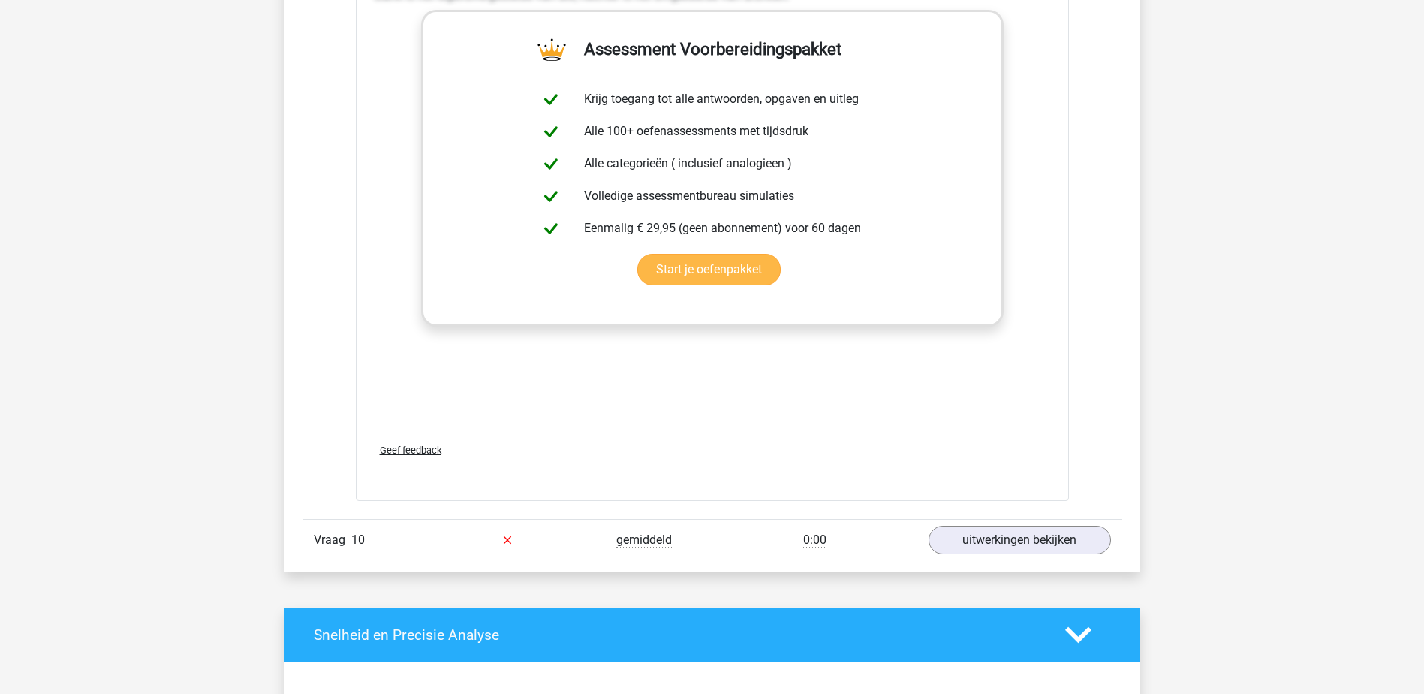
scroll to position [4429, 0]
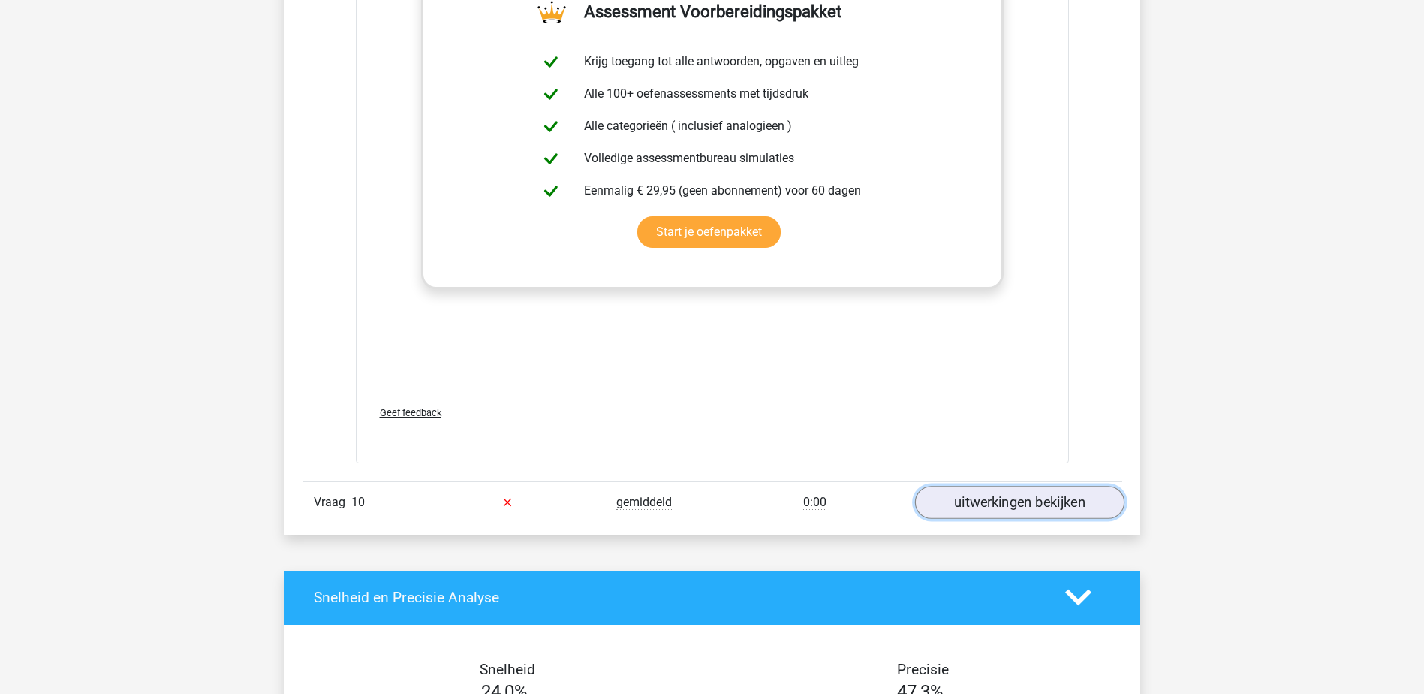
click at [990, 504] on link "uitwerkingen bekijken" at bounding box center [1018, 502] width 209 height 33
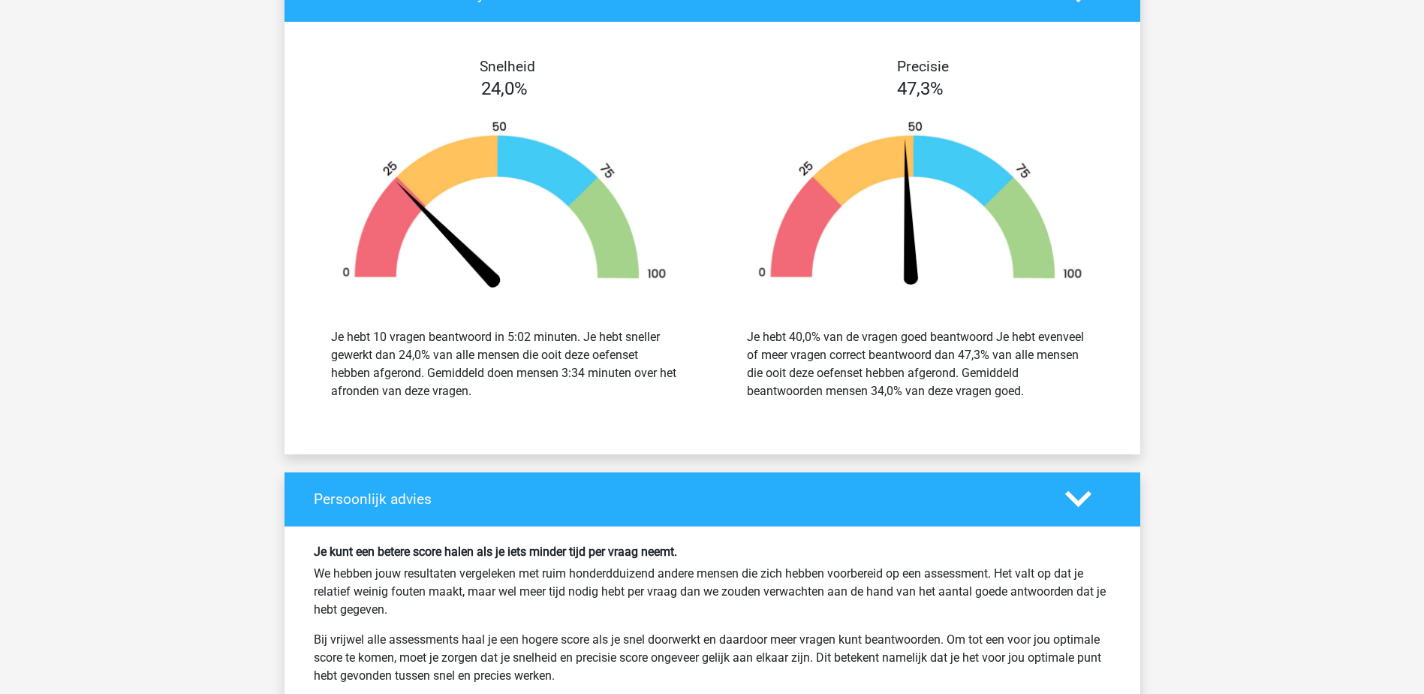
scroll to position [6006, 0]
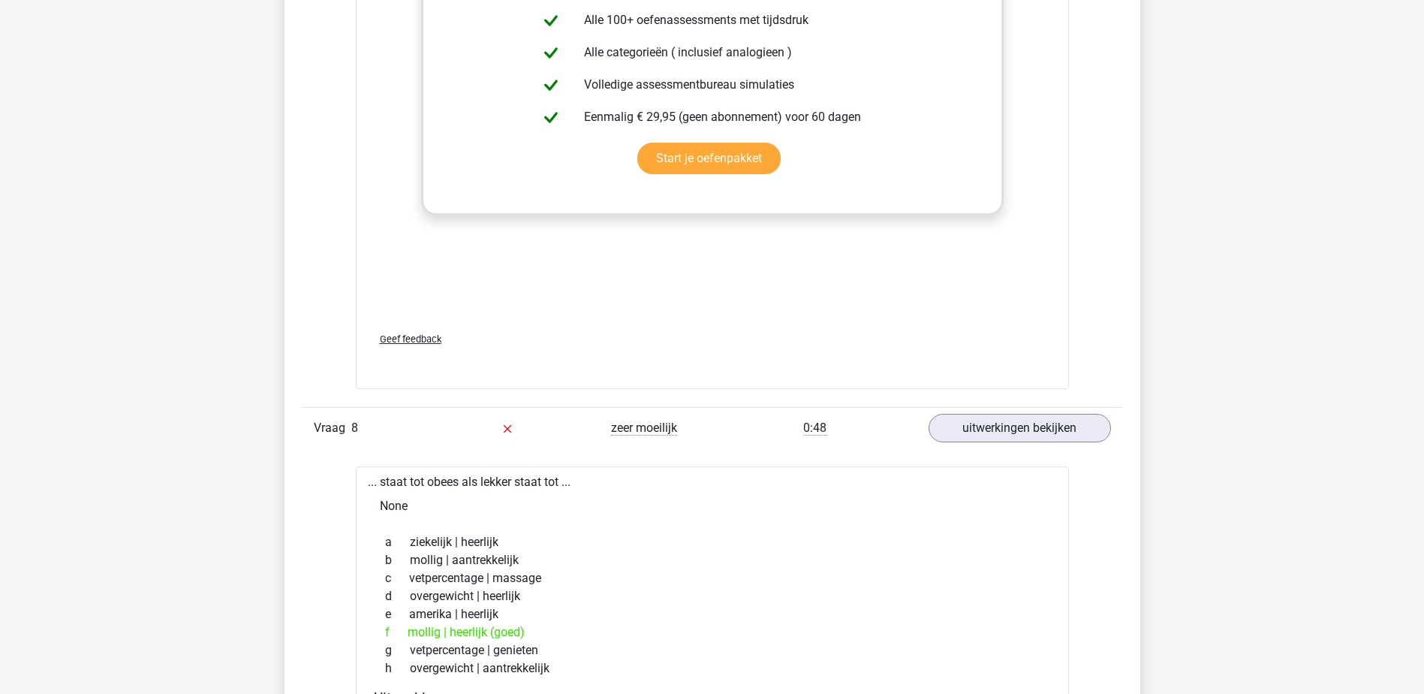
drag, startPoint x: 664, startPoint y: 408, endPoint x: 676, endPoint y: 27, distance: 380.8
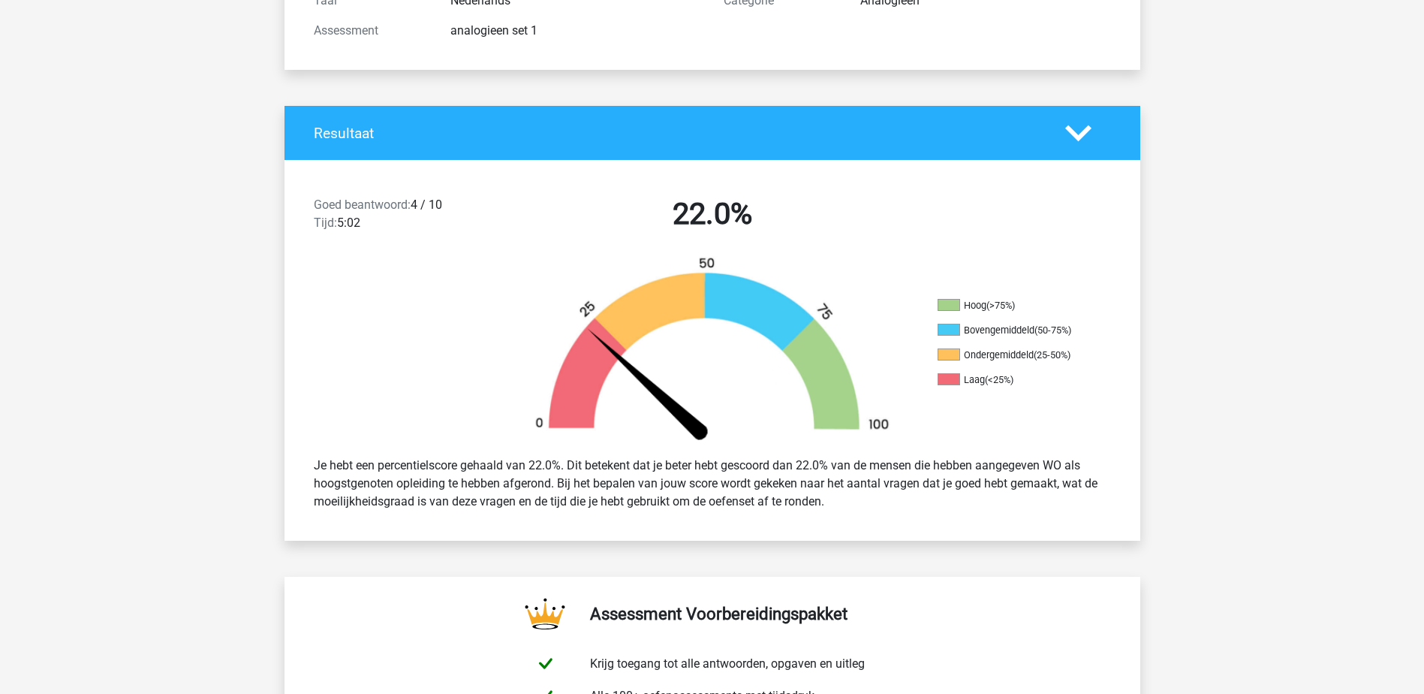
scroll to position [225, 0]
